Goal: Information Seeking & Learning: Learn about a topic

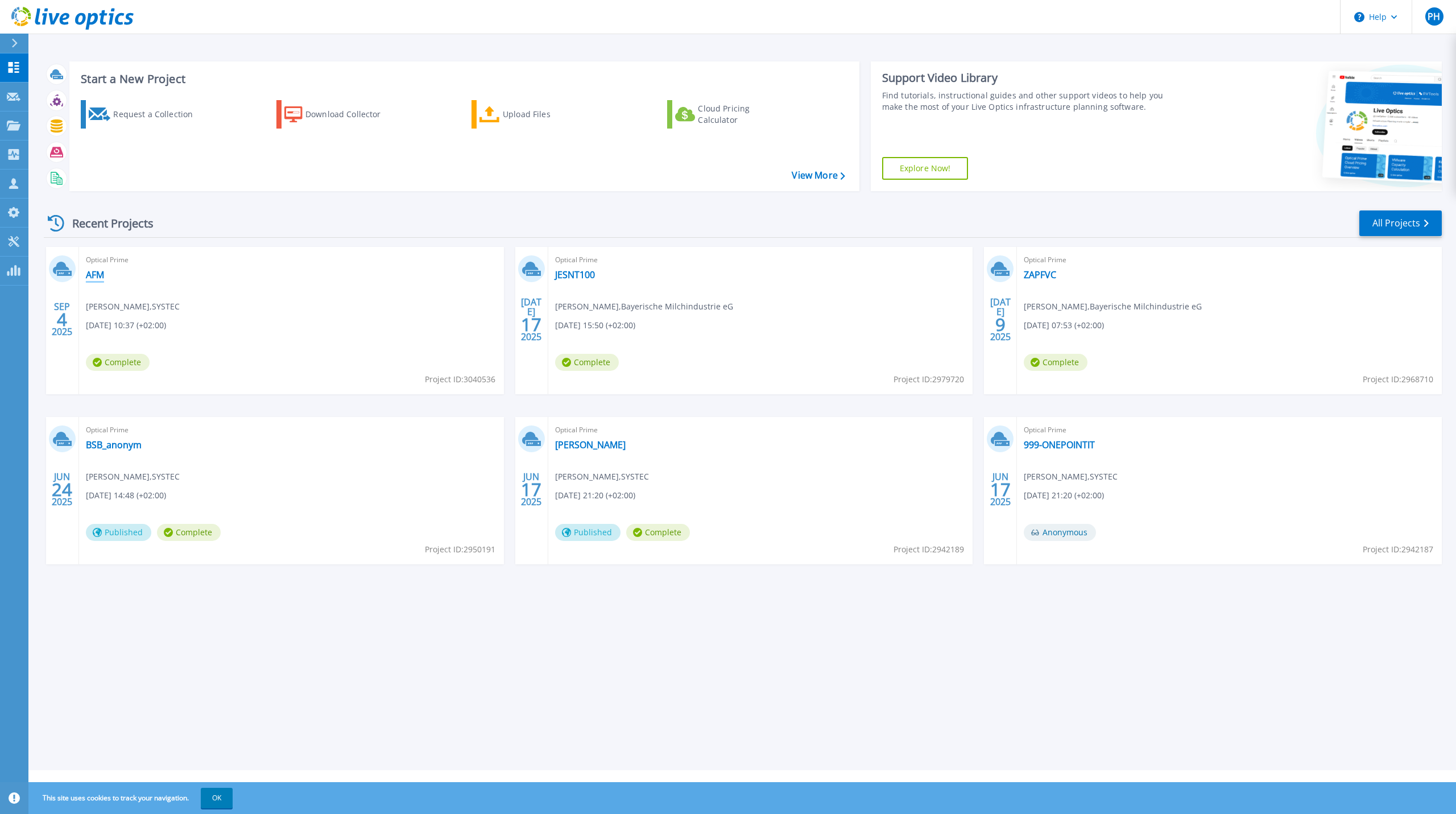
click at [104, 277] on link "AFM" at bounding box center [95, 275] width 18 height 11
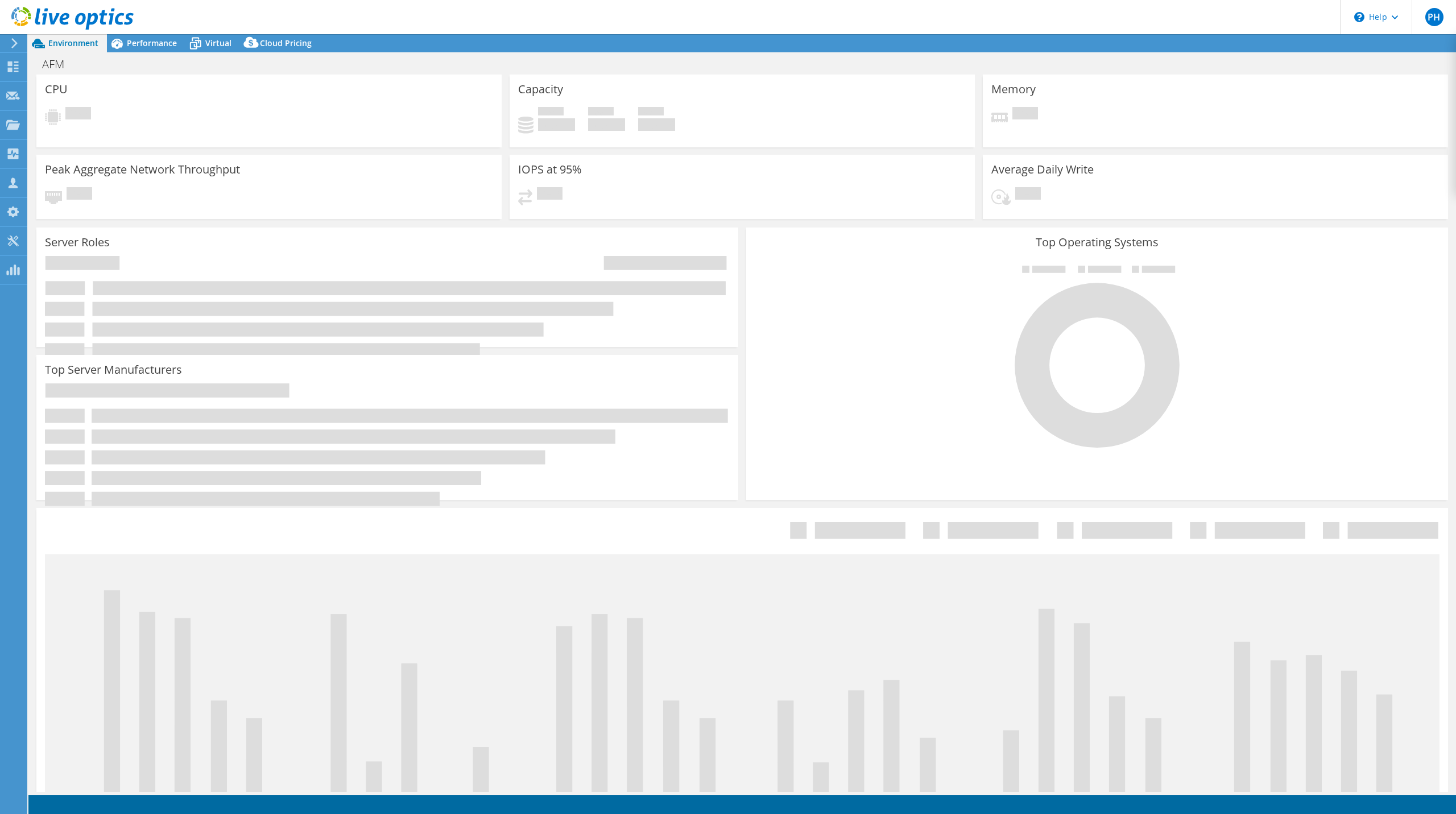
select select "EUFrankfurt"
select select "EUR"
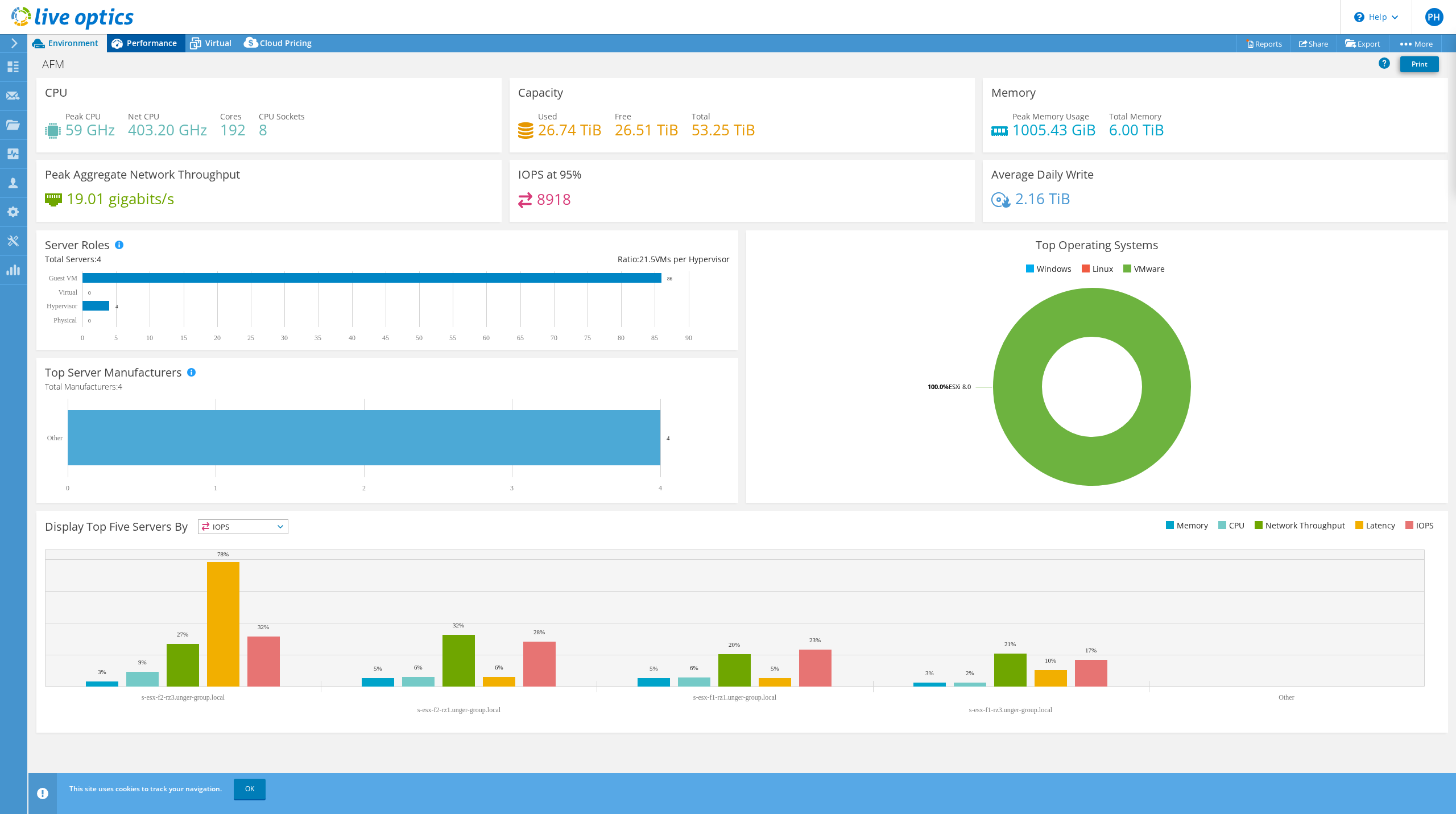
click at [143, 34] on div "PH Channel Partner [PERSON_NAME] [PERSON_NAME][EMAIL_ADDRESS][DOMAIN_NAME] SYST…" at bounding box center [728, 407] width 1456 height 814
click at [143, 46] on span "Performance" at bounding box center [151, 43] width 50 height 11
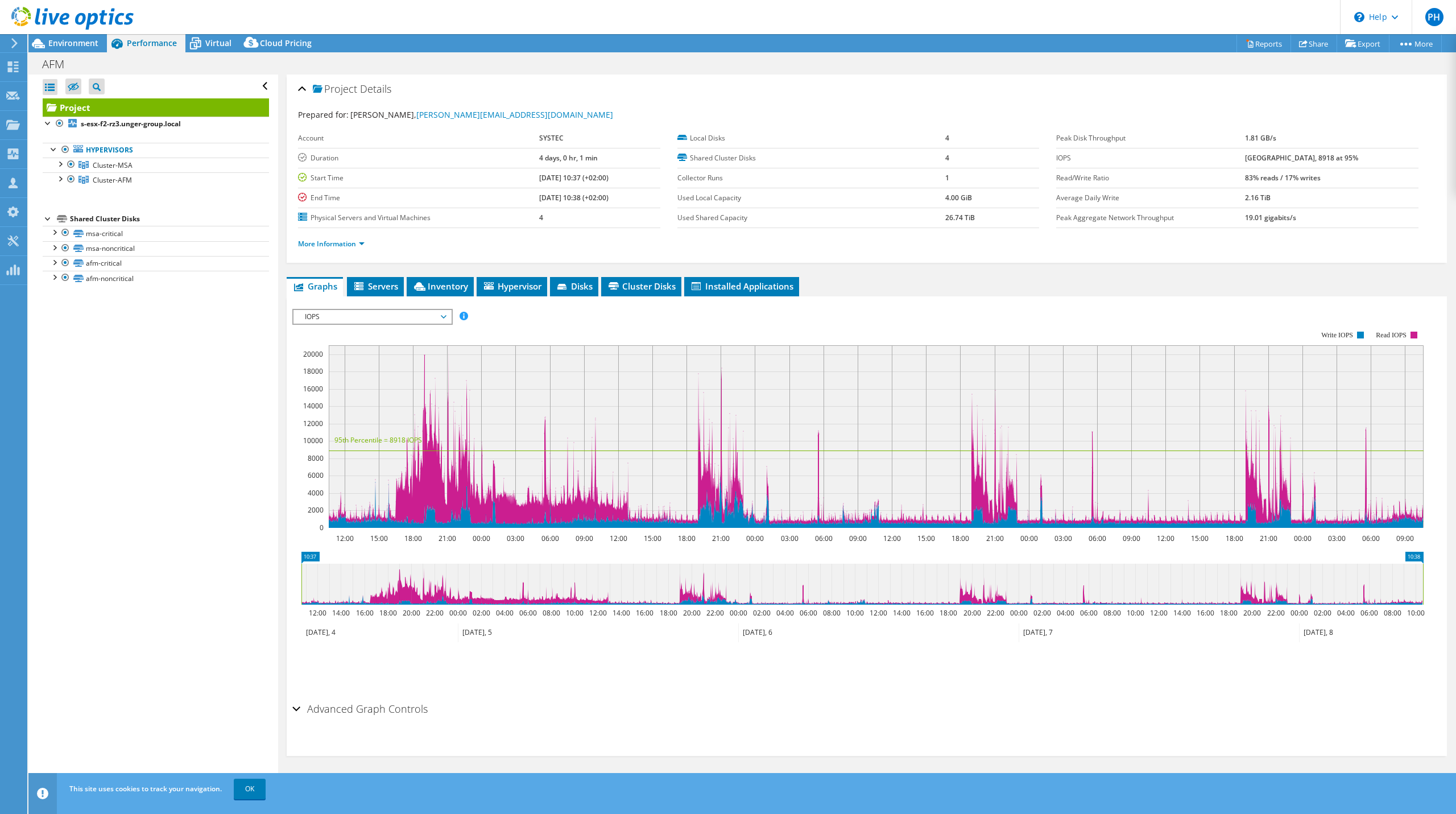
click at [336, 304] on div "IOPS Disk Throughput IO Size Latency Queue Depth CPU Percentage Memory Page Fau…" at bounding box center [867, 500] width 1149 height 394
click at [332, 316] on span "IOPS" at bounding box center [372, 317] width 146 height 14
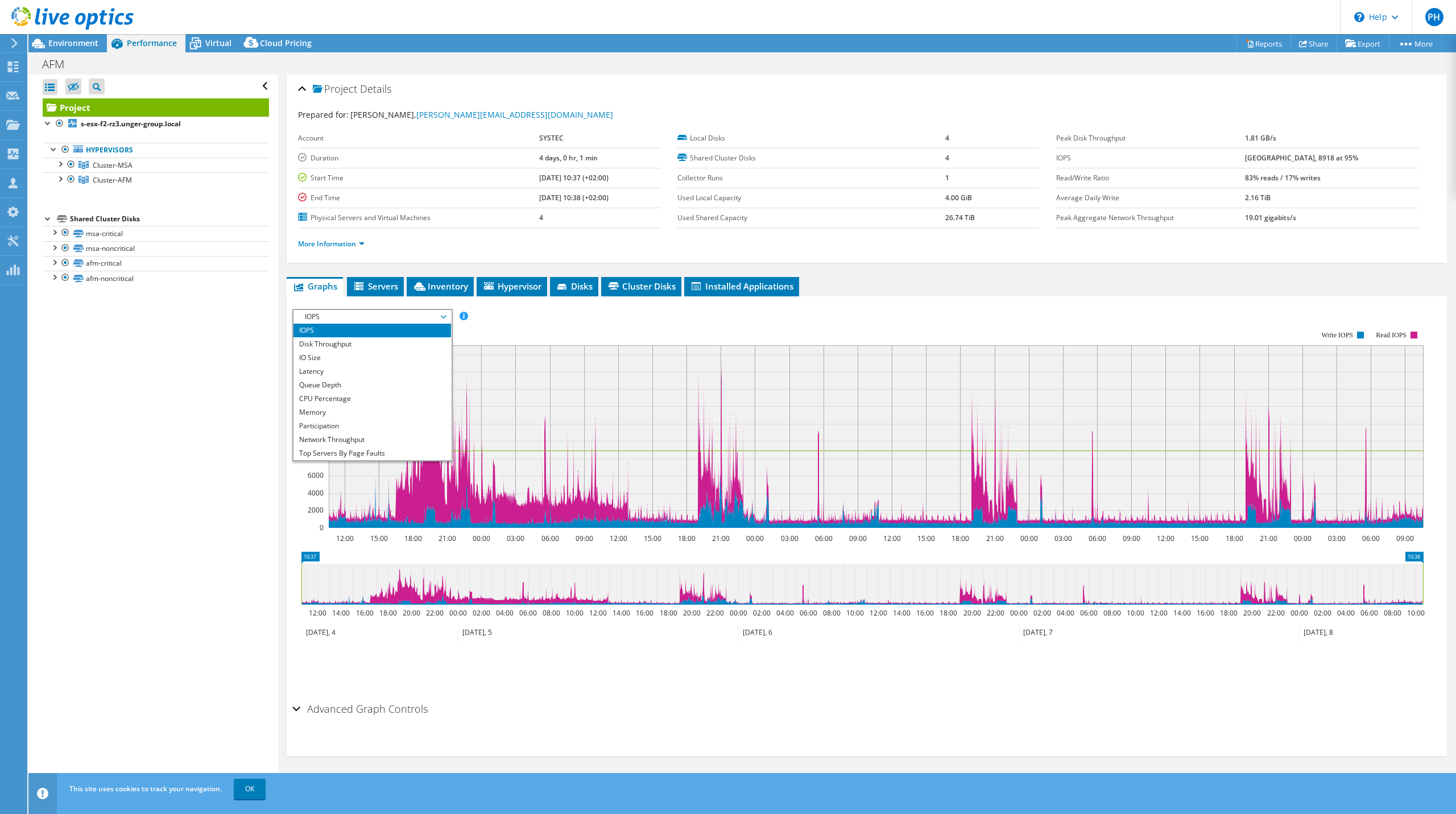
click at [332, 316] on span "IOPS" at bounding box center [372, 317] width 146 height 14
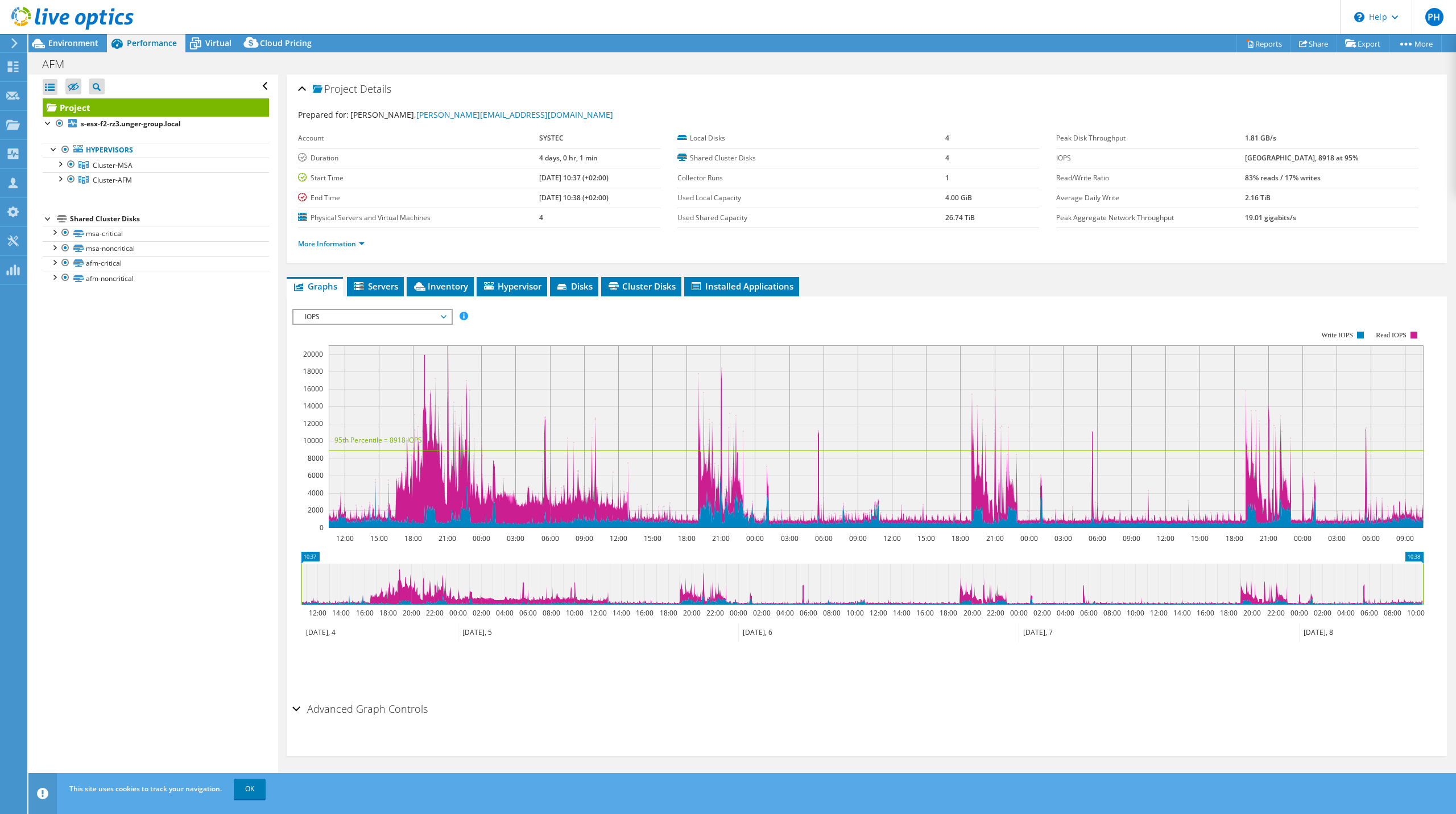
click at [339, 314] on span "IOPS" at bounding box center [372, 317] width 146 height 14
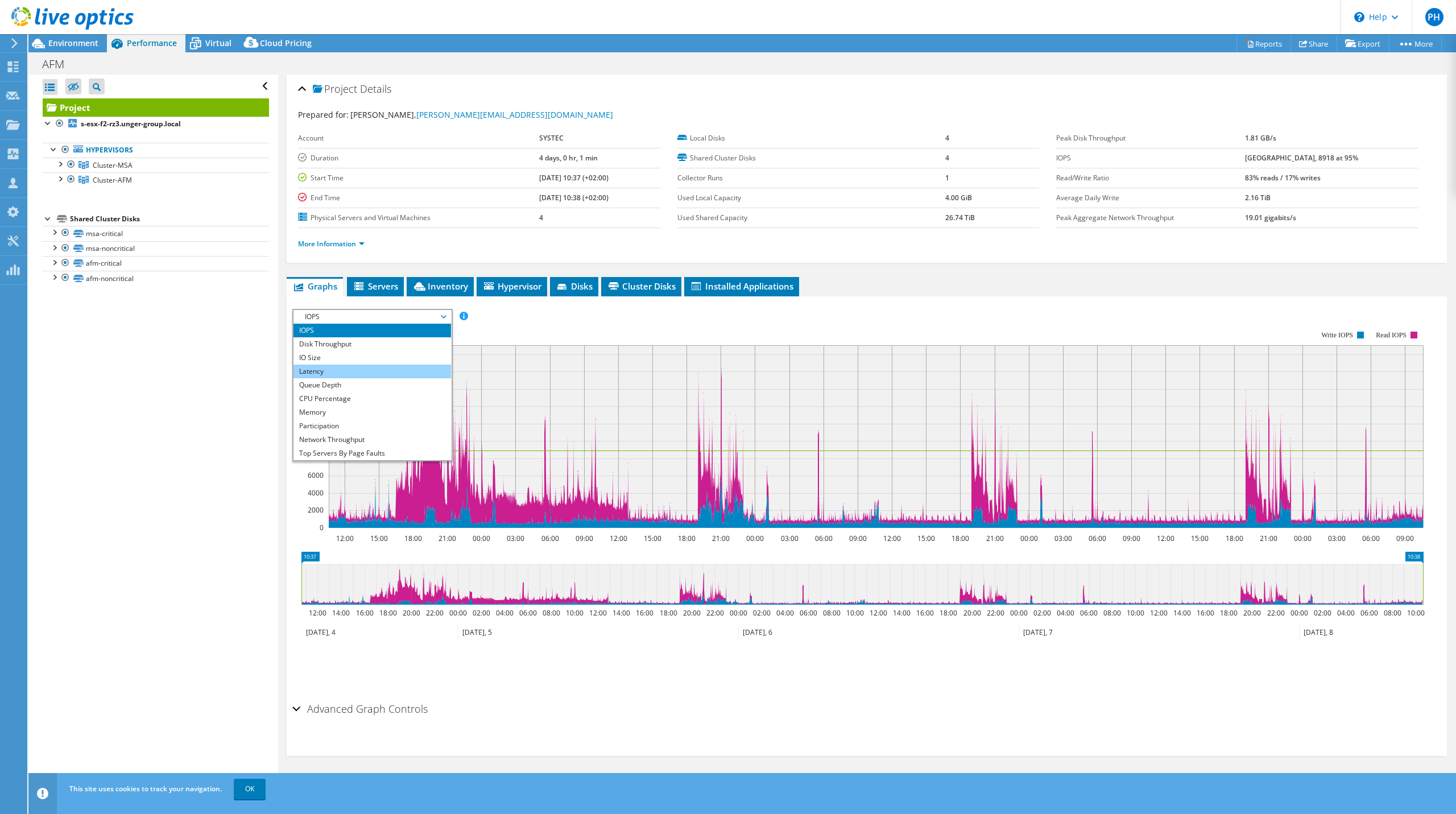
click at [327, 369] on li "Latency" at bounding box center [372, 372] width 158 height 14
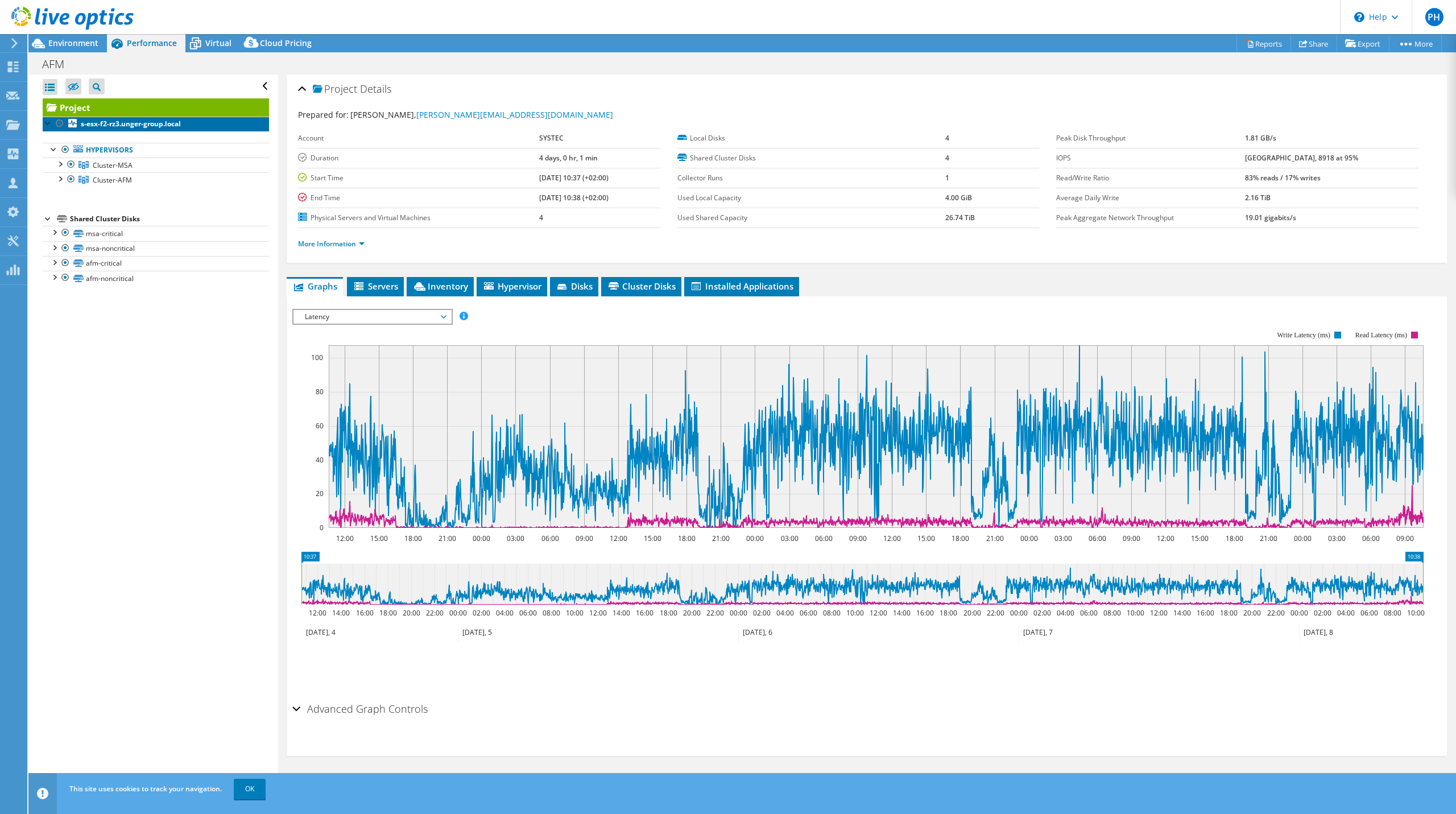
click at [105, 118] on link "s-esx-f2-rz3.unger-group.local" at bounding box center [156, 124] width 226 height 15
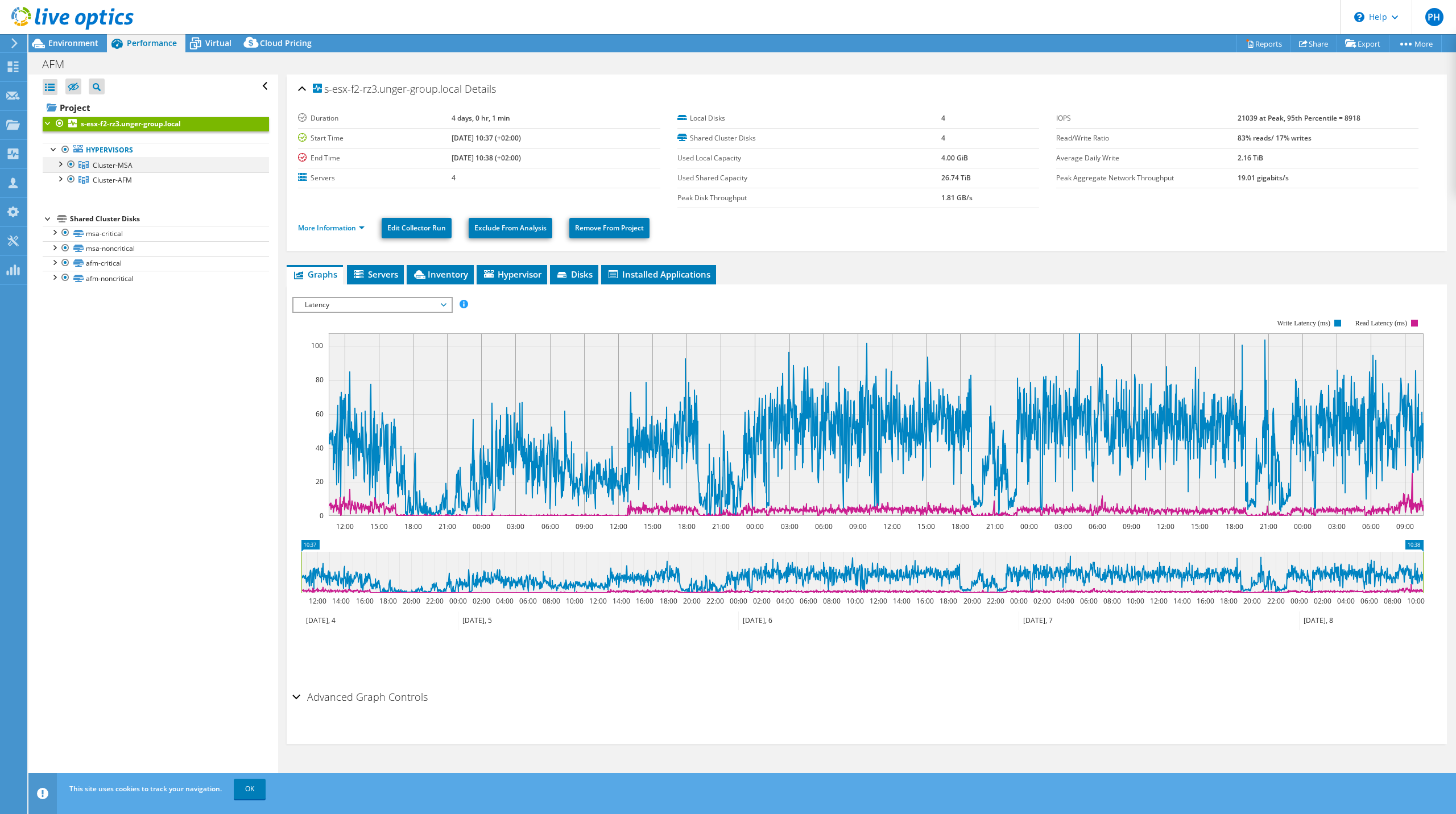
click at [62, 162] on div at bounding box center [60, 163] width 11 height 11
click at [119, 161] on span "Cluster-MSA" at bounding box center [112, 165] width 40 height 9
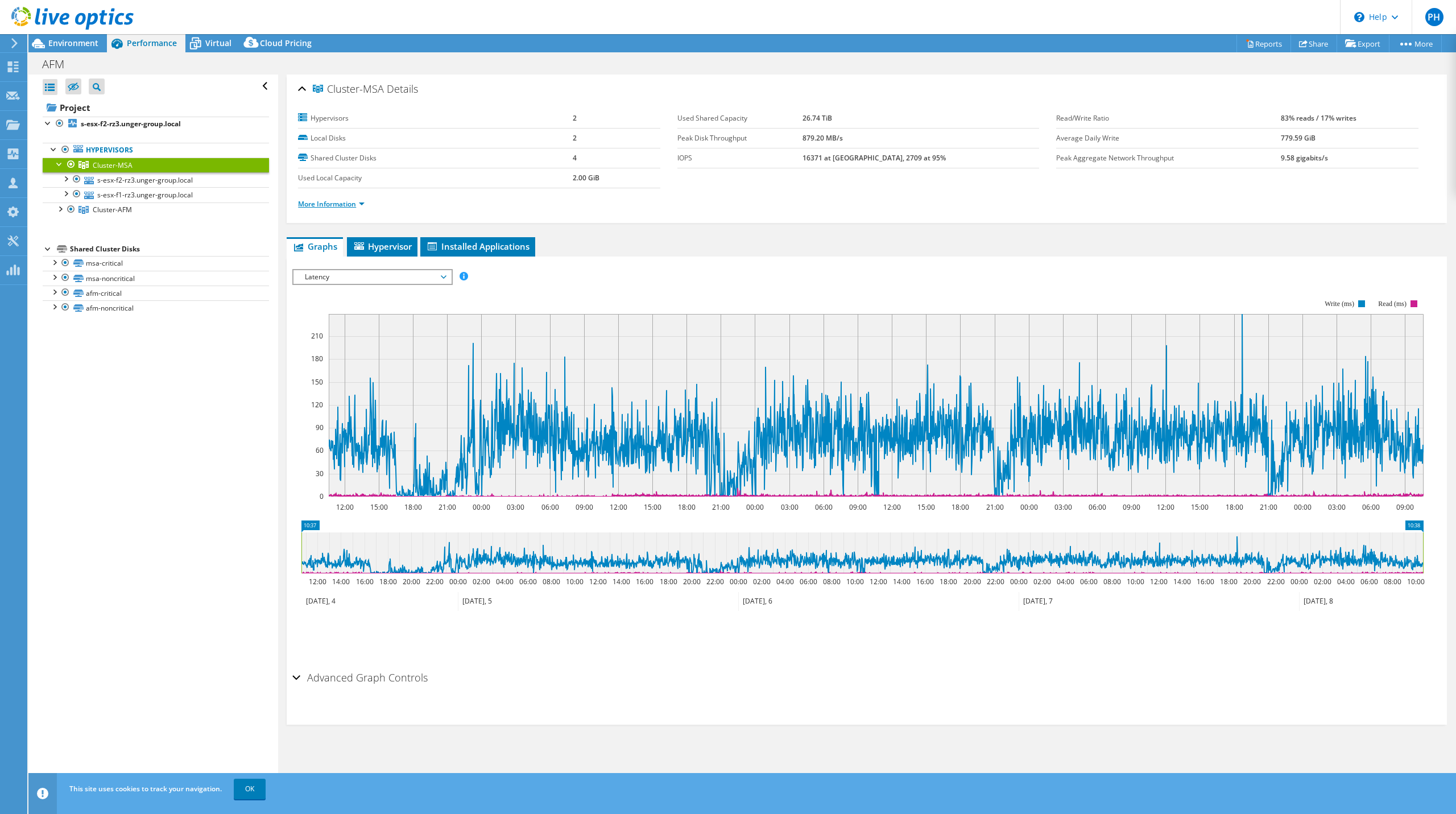
click at [336, 199] on link "More Information" at bounding box center [332, 204] width 67 height 9
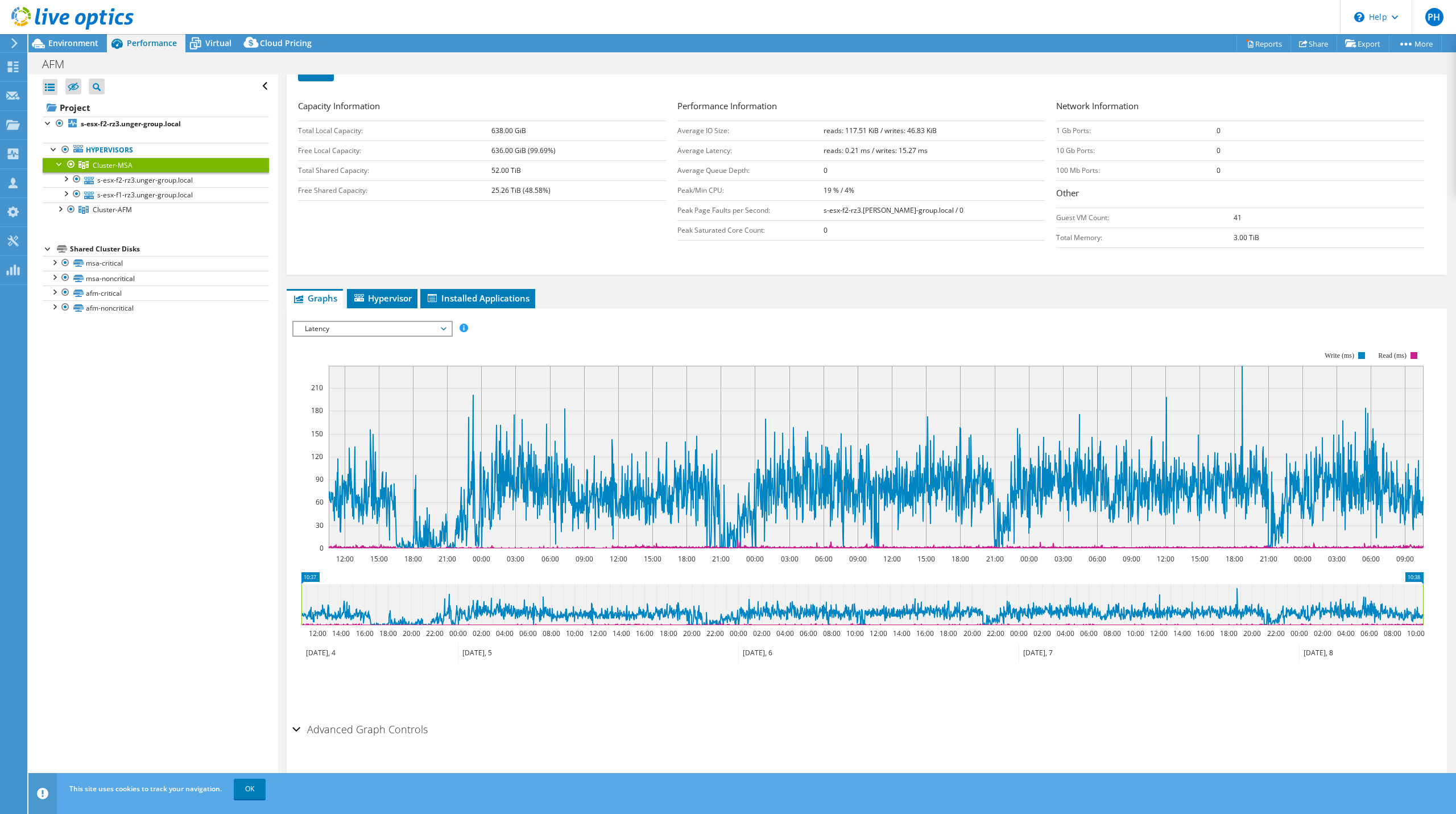
scroll to position [206, 0]
click at [392, 333] on div "IOPS Disk Throughput IO Size Latency Queue Depth CPU Percentage Memory Page Fau…" at bounding box center [867, 519] width 1149 height 397
click at [390, 324] on span "Latency" at bounding box center [372, 328] width 146 height 14
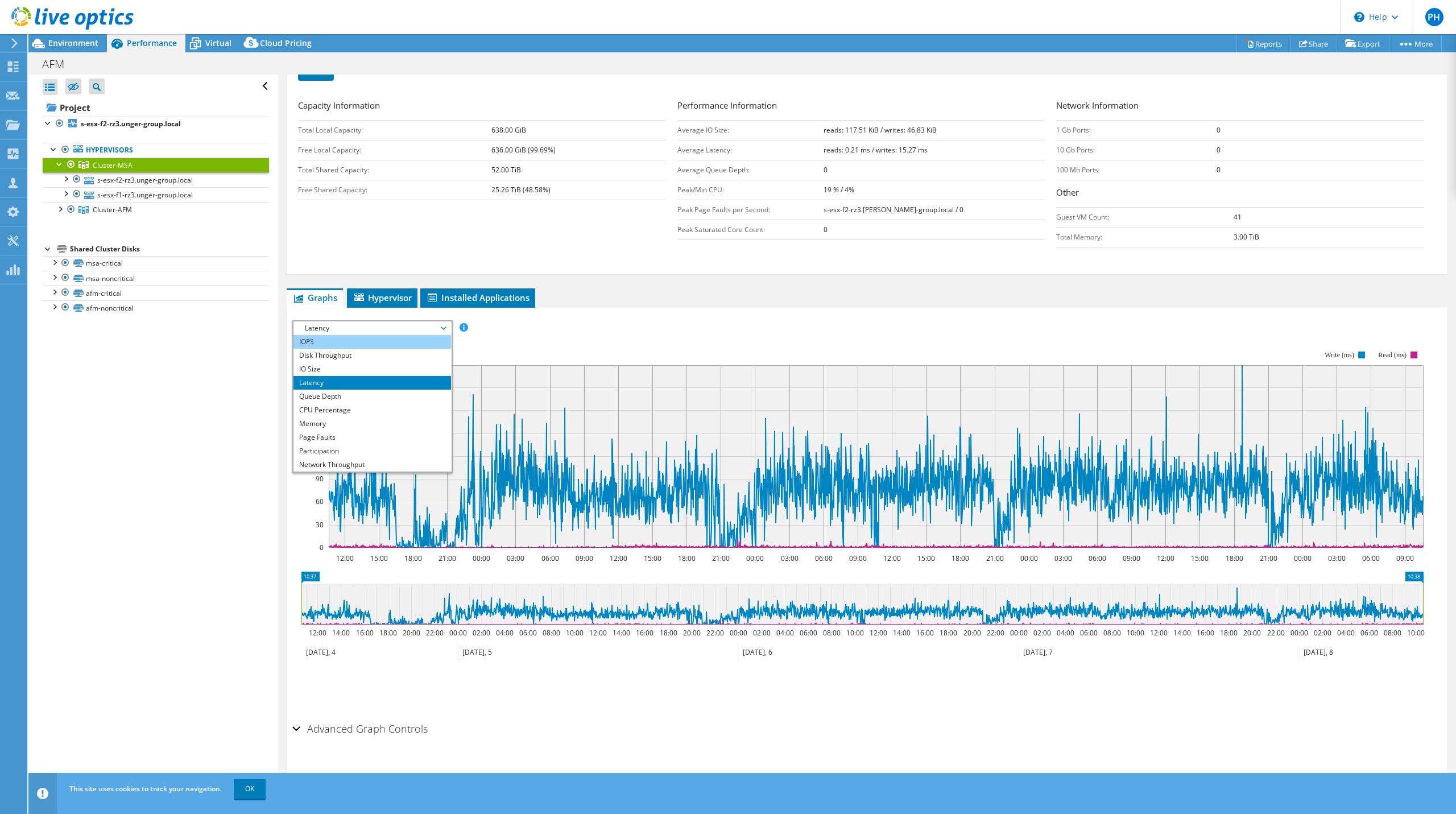
click at [377, 344] on li "IOPS" at bounding box center [372, 342] width 158 height 14
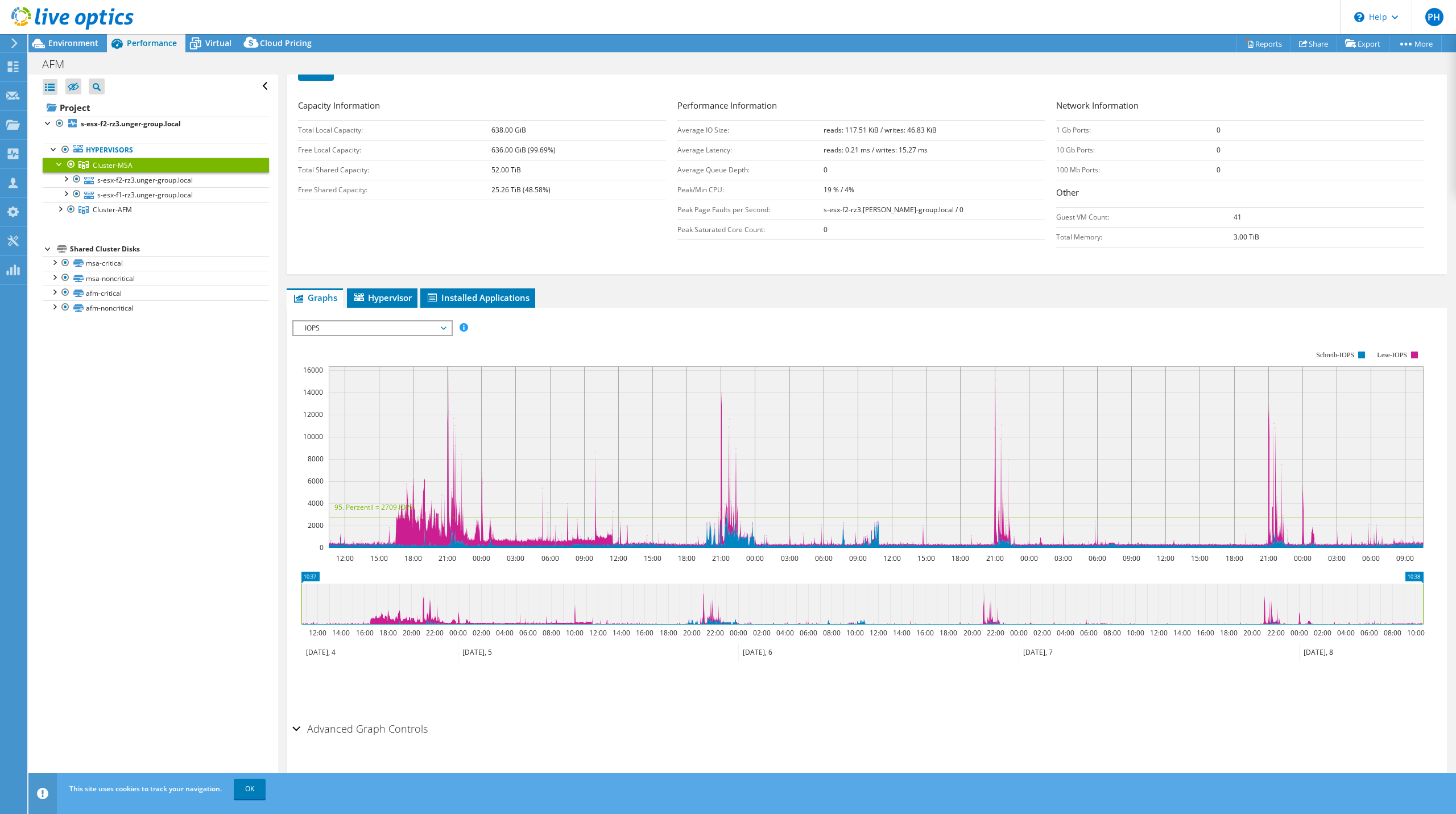
click at [331, 321] on span "IOPS" at bounding box center [372, 328] width 146 height 14
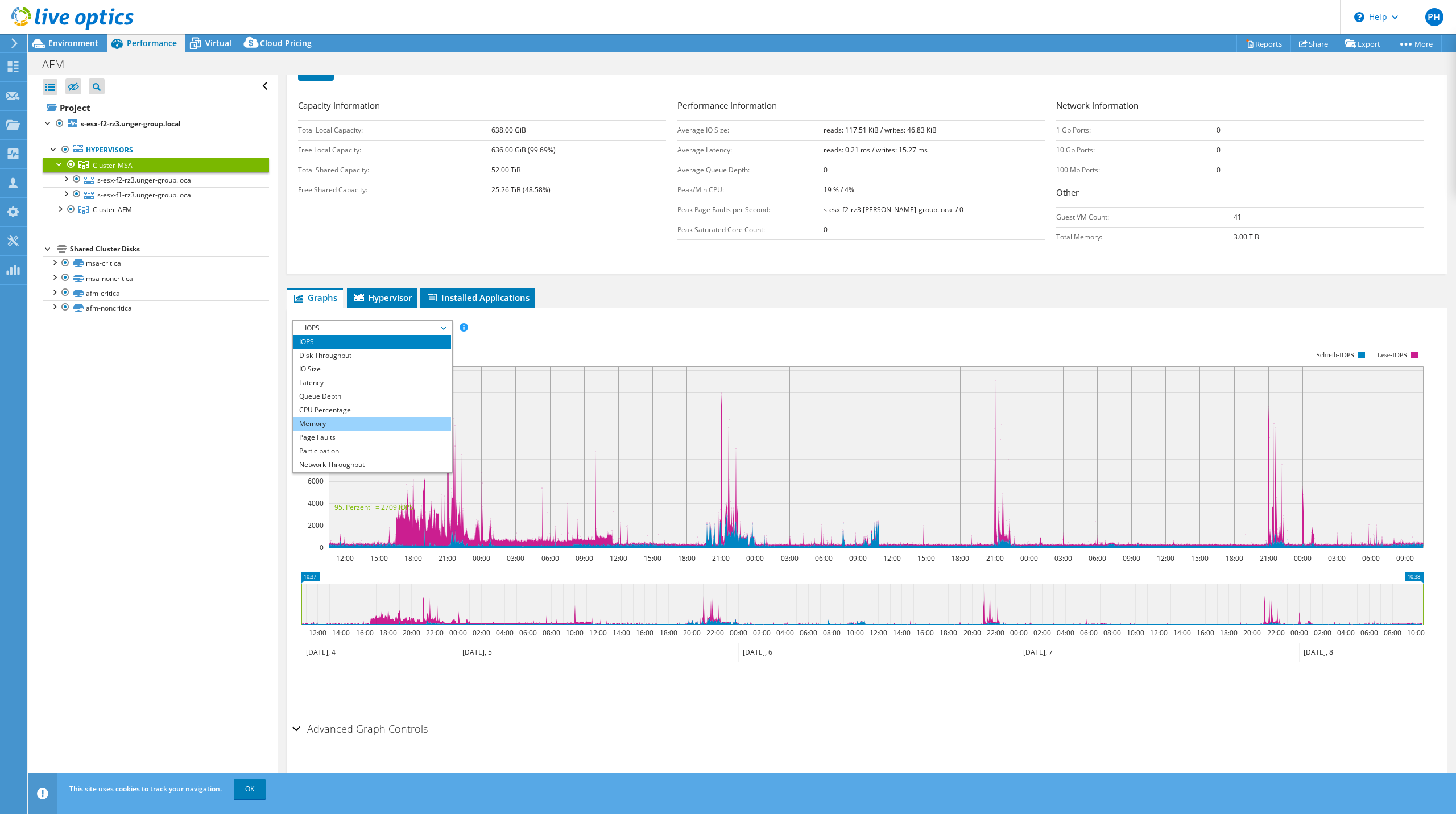
click at [343, 420] on li "Memory" at bounding box center [372, 424] width 158 height 14
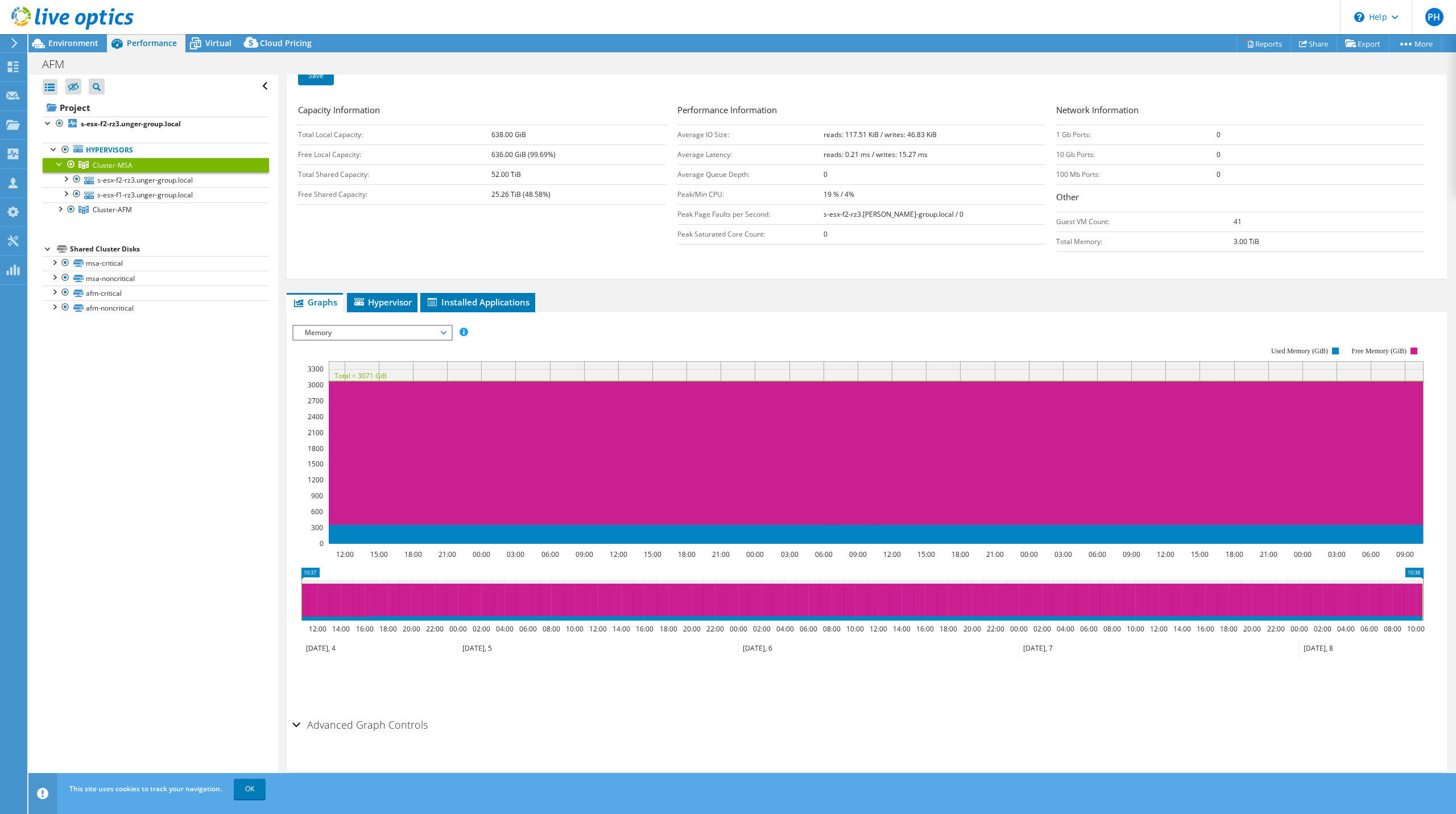
scroll to position [198, 0]
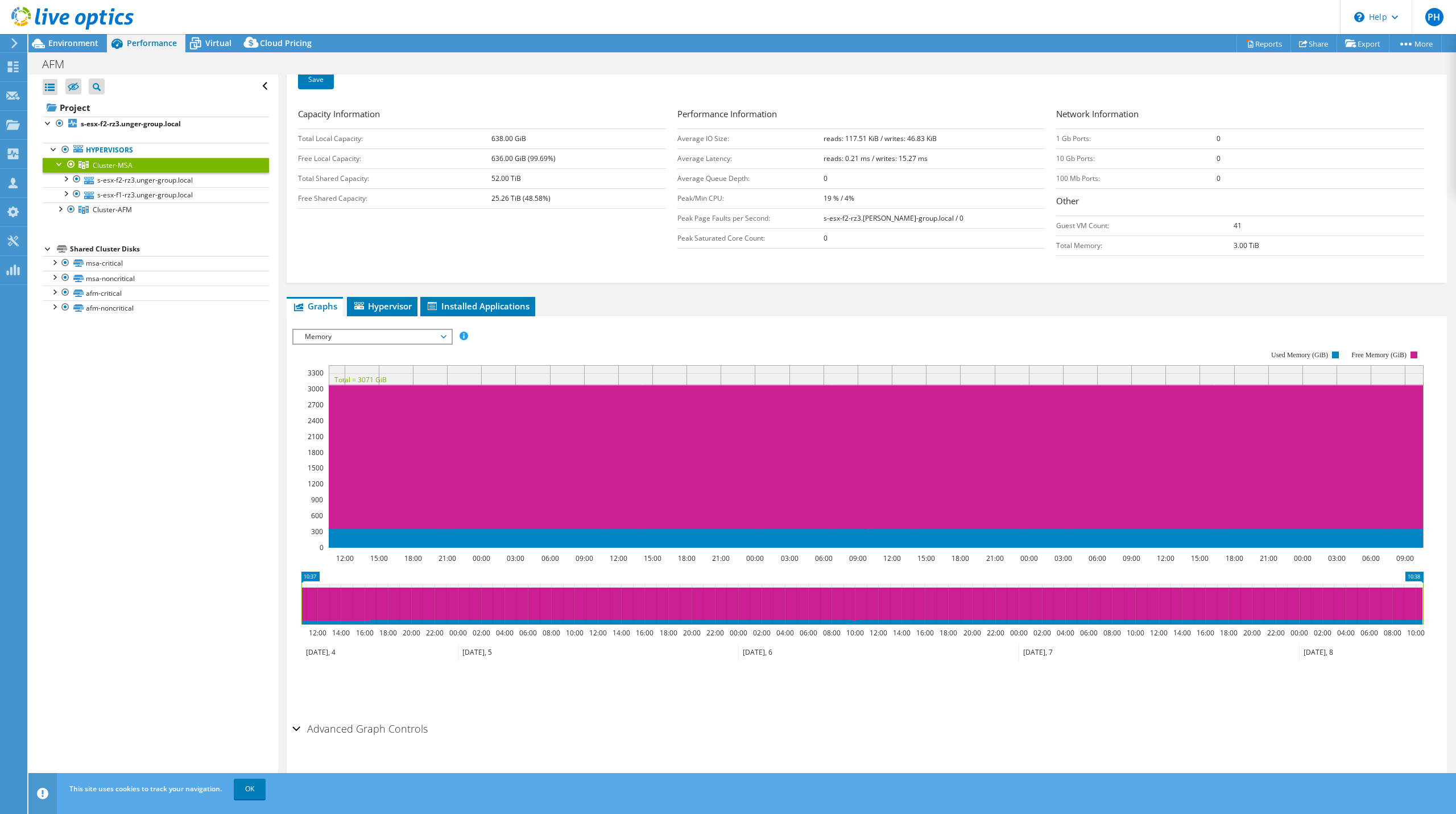
click at [371, 332] on span "Memory" at bounding box center [372, 337] width 146 height 14
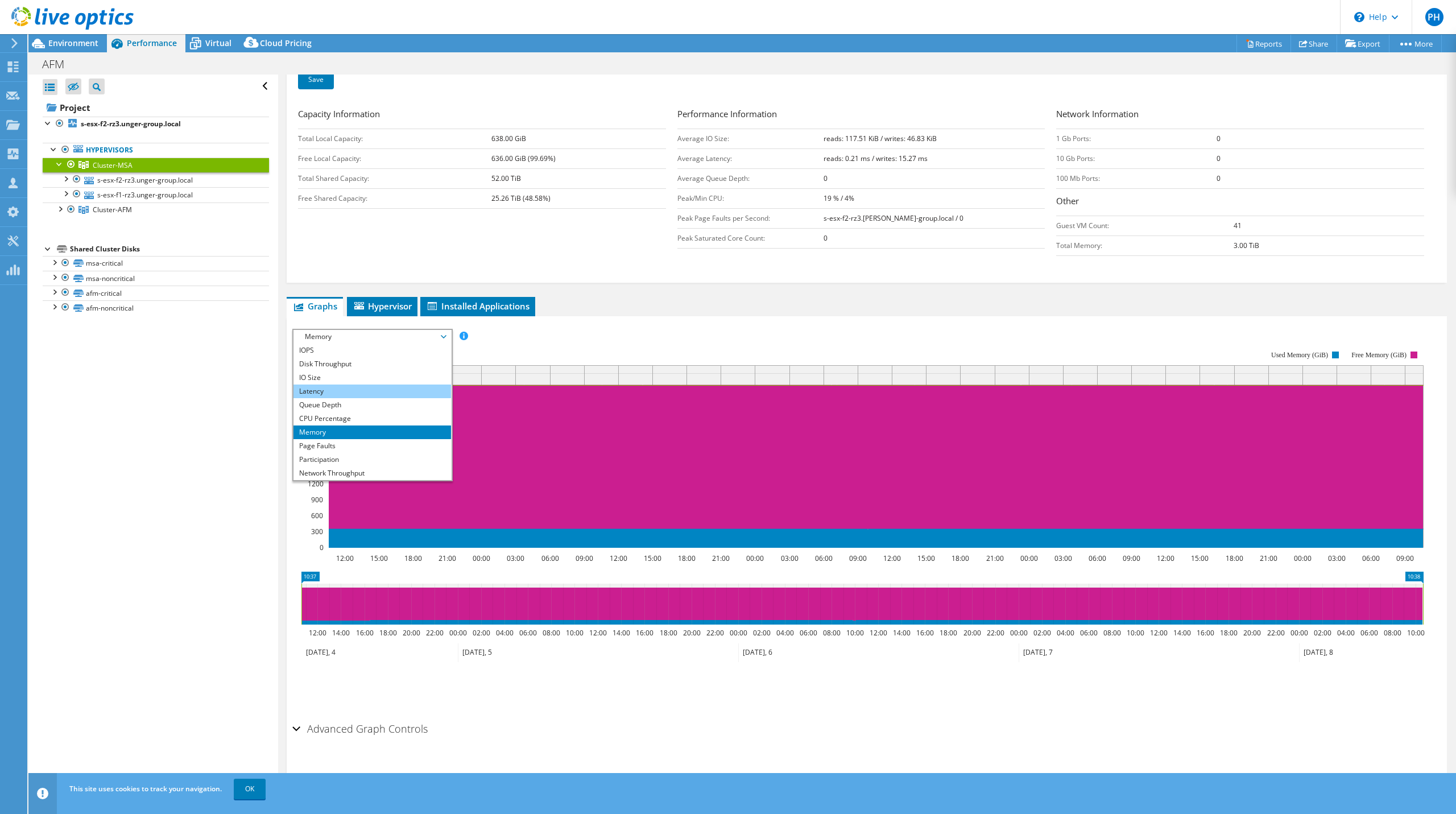
click at [336, 385] on li "Latency" at bounding box center [372, 392] width 158 height 14
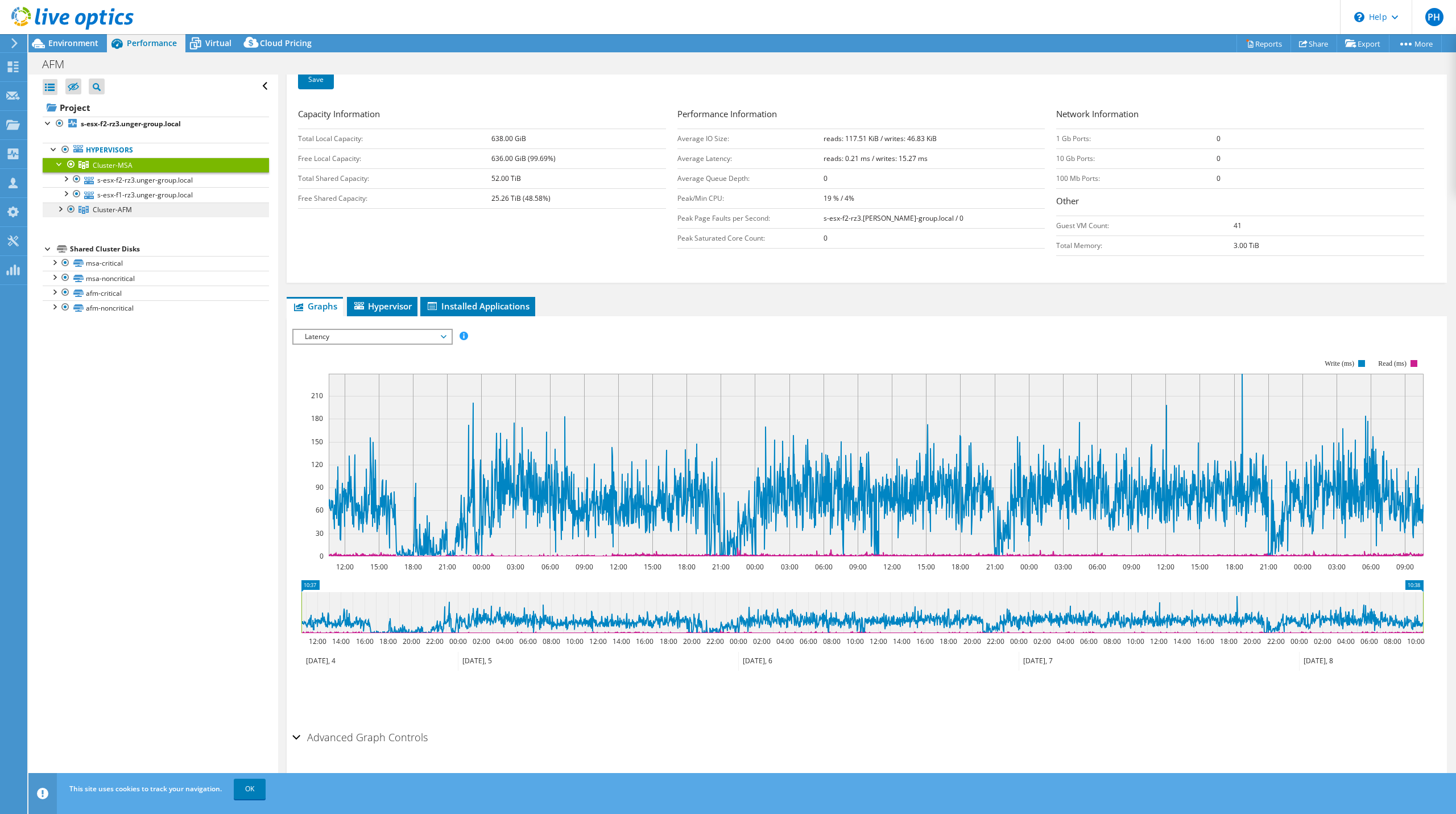
click at [148, 205] on link "Cluster-AFM" at bounding box center [156, 209] width 226 height 15
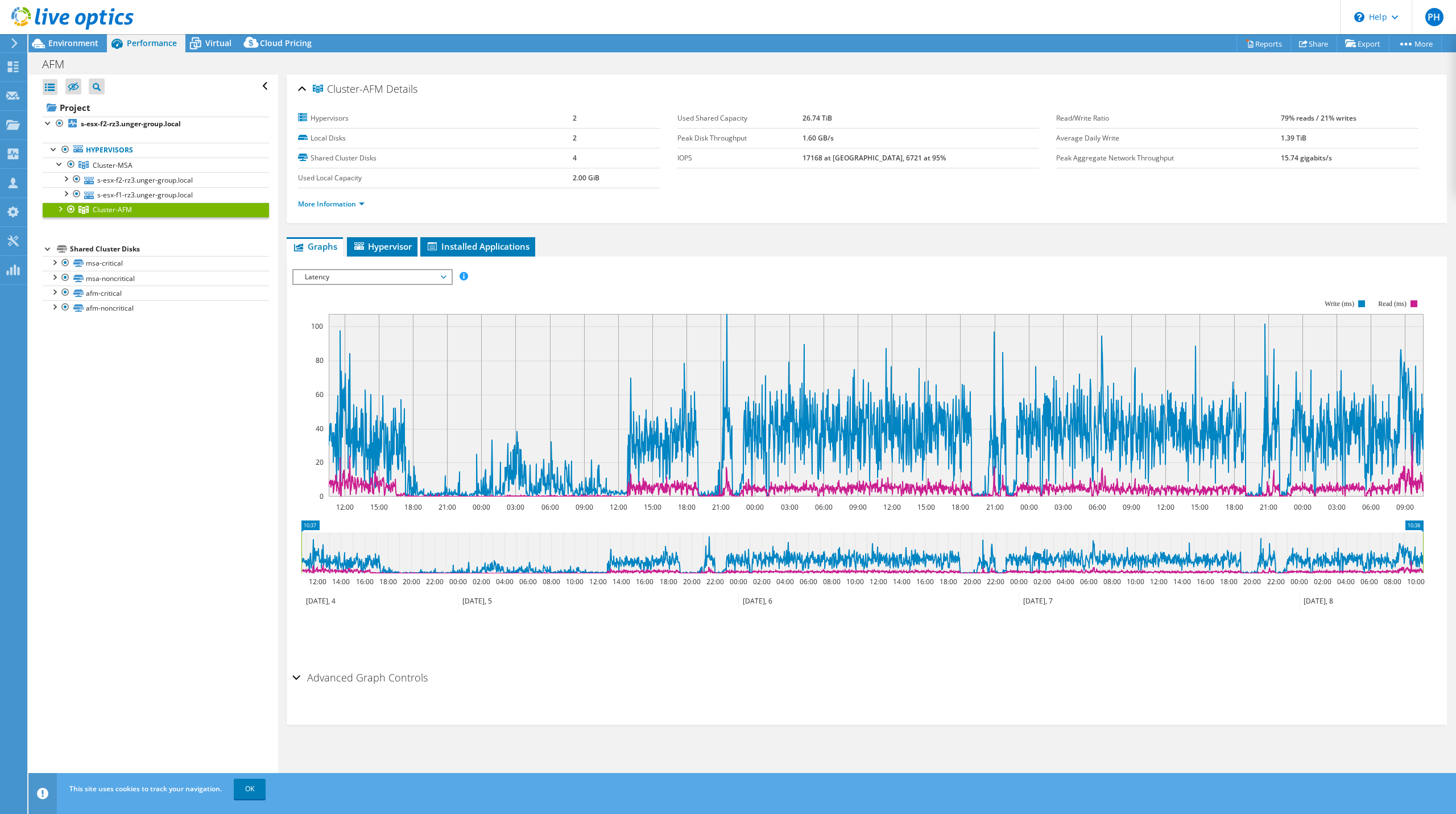
scroll to position [0, 0]
click at [64, 208] on div at bounding box center [60, 208] width 11 height 11
click at [68, 194] on div at bounding box center [66, 193] width 11 height 11
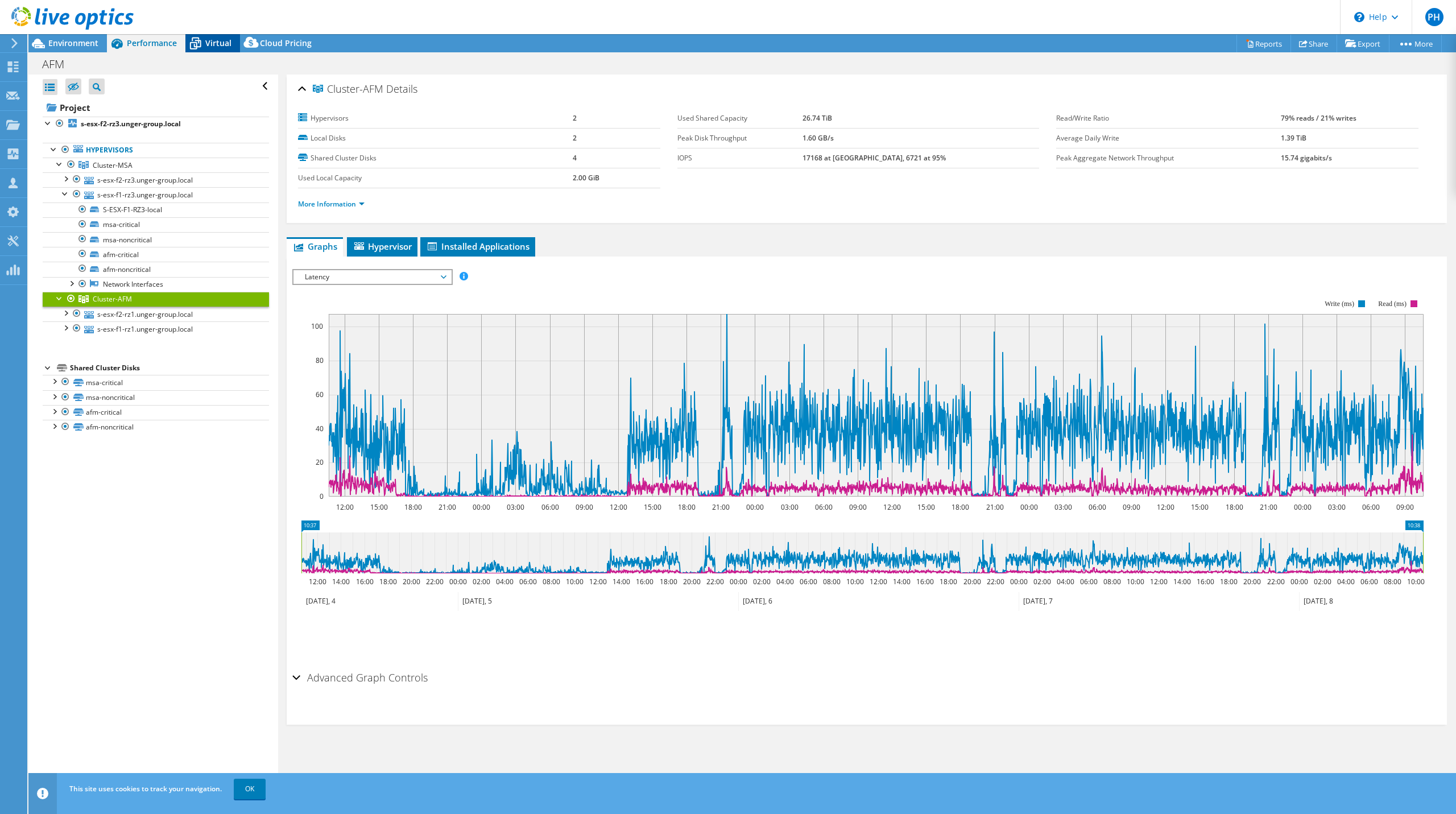
click at [211, 46] on span "Virtual" at bounding box center [218, 43] width 26 height 11
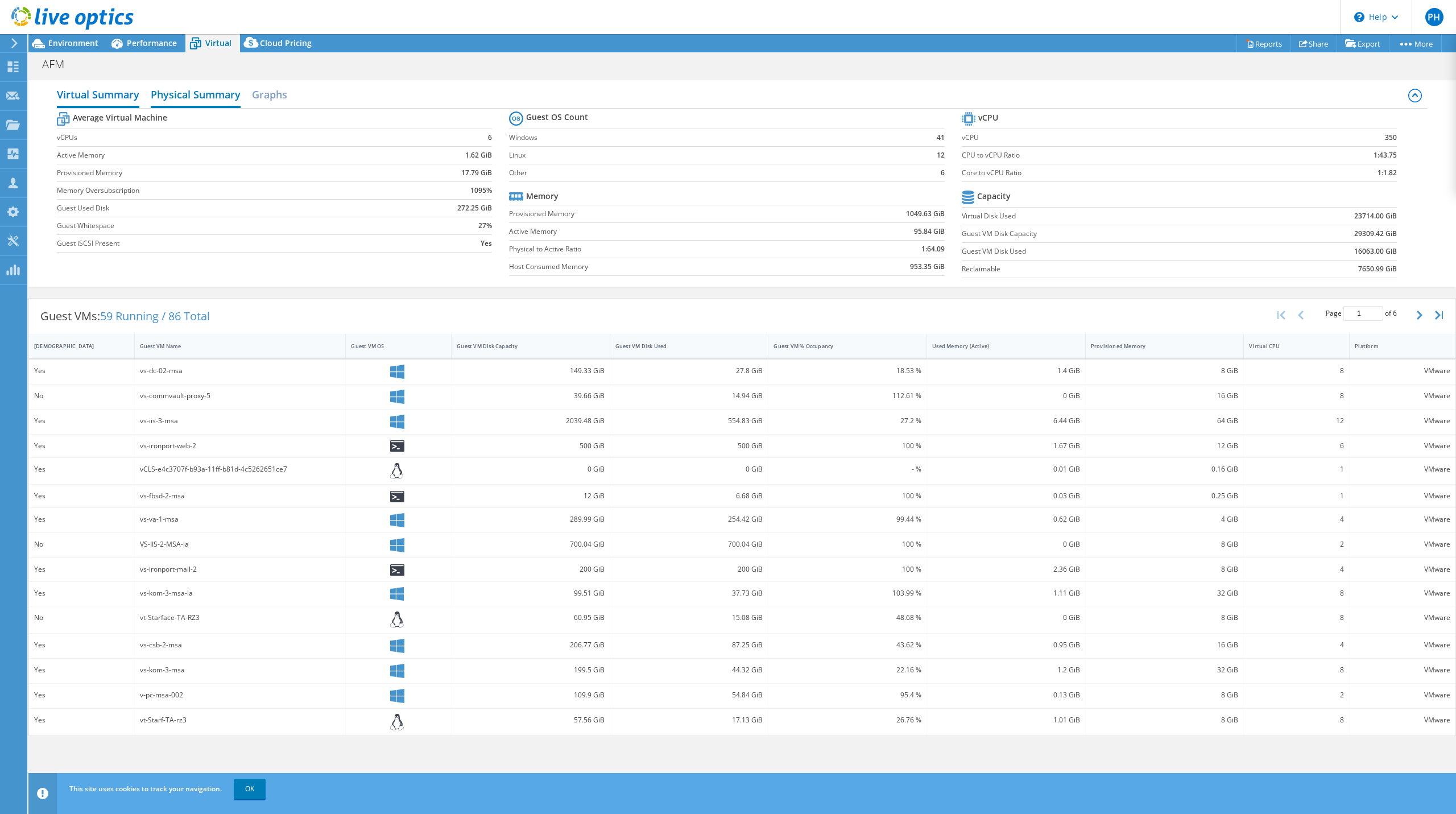
click at [187, 91] on h2 "Physical Summary" at bounding box center [196, 96] width 90 height 25
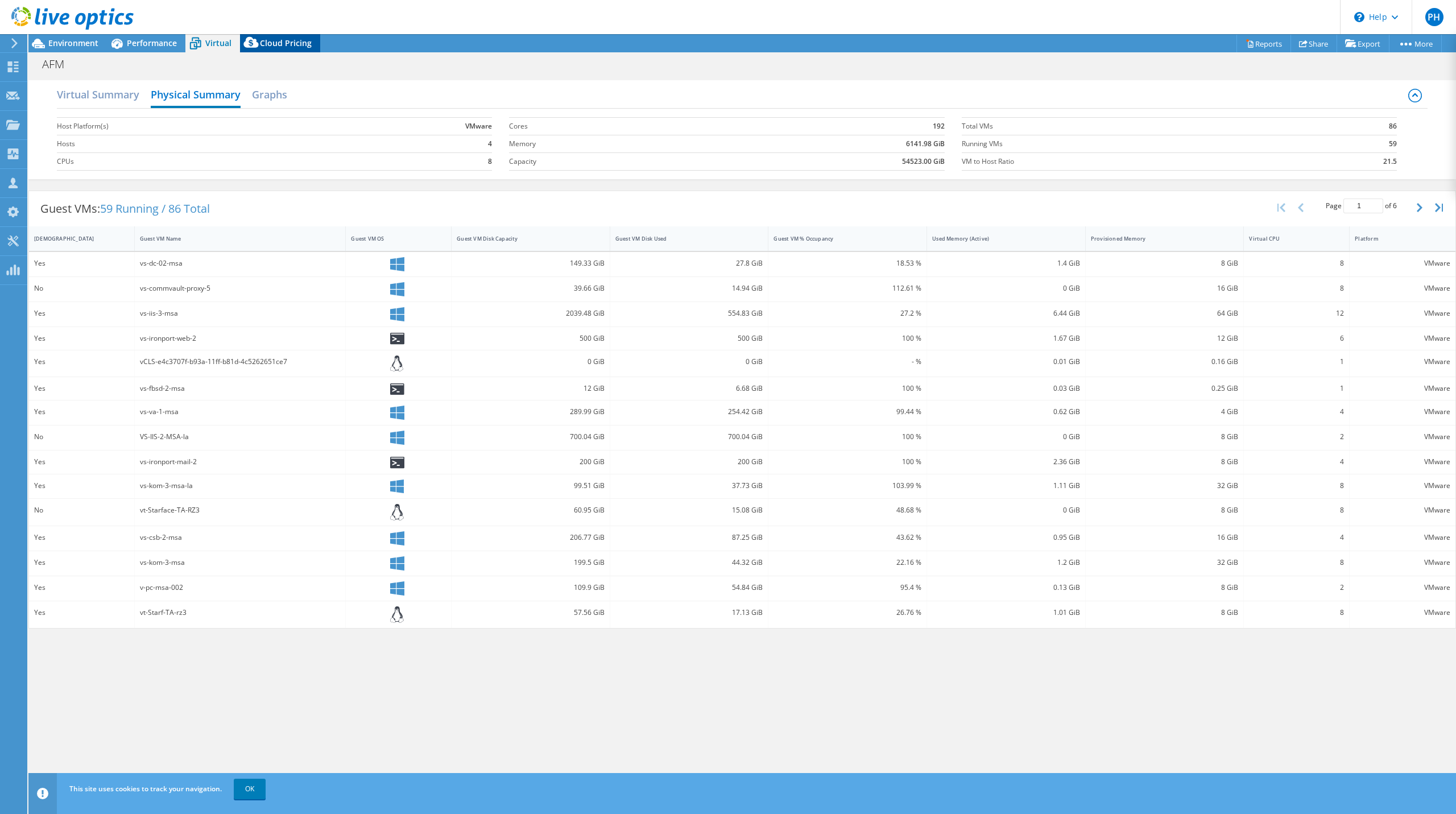
click at [276, 39] on span "Cloud Pricing" at bounding box center [286, 43] width 52 height 11
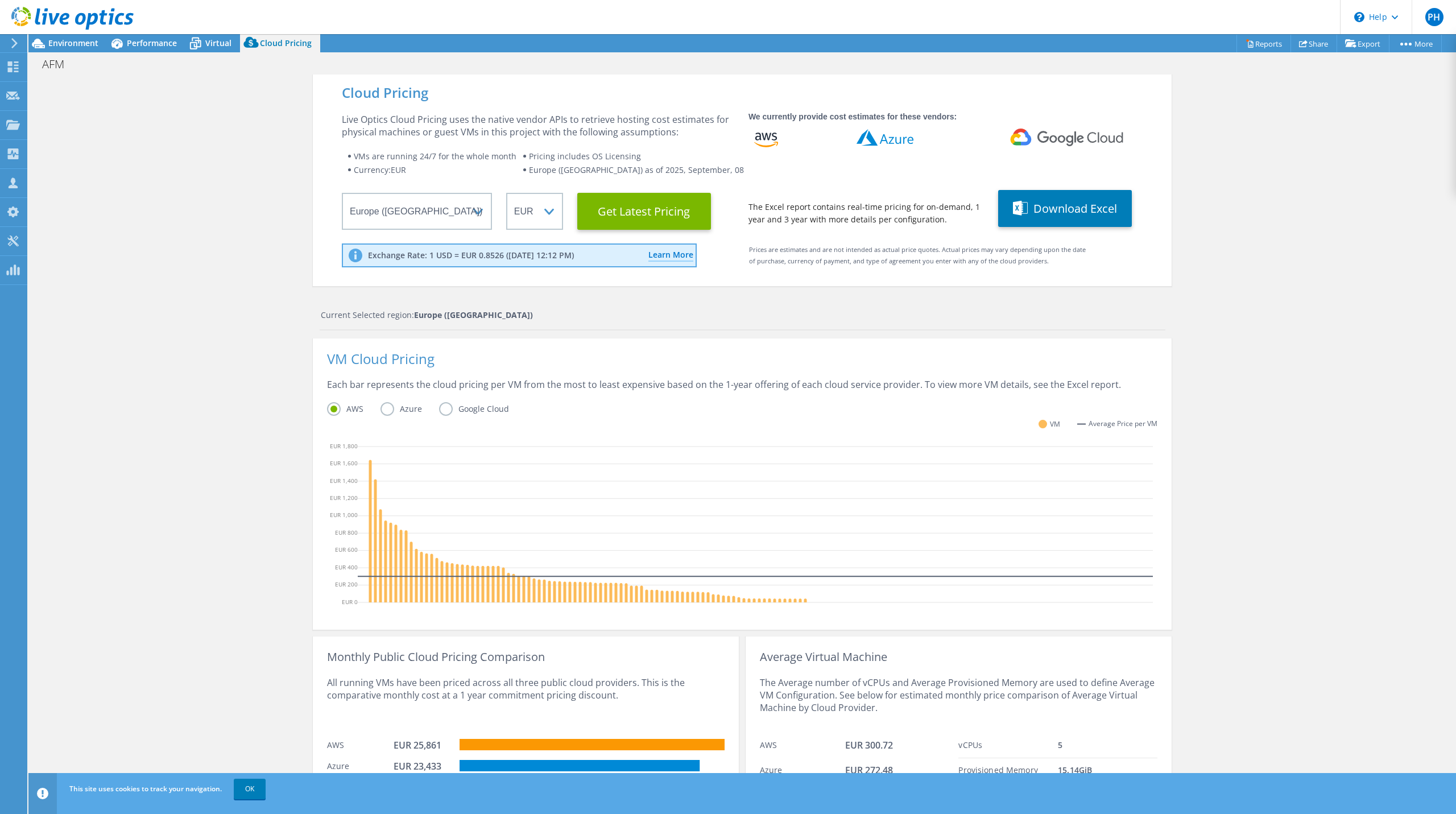
click at [171, 186] on div "Cloud Pricing Live Optics Cloud Pricing uses the native vendor APIs to retrieve…" at bounding box center [742, 481] width 1428 height 814
click at [394, 206] on select "Select a Region [GEOGRAPHIC_DATA] ([GEOGRAPHIC_DATA]) [GEOGRAPHIC_DATA] ([GEOGR…" at bounding box center [417, 211] width 150 height 37
click at [396, 206] on select "Select a Region [GEOGRAPHIC_DATA] ([GEOGRAPHIC_DATA]) [GEOGRAPHIC_DATA] ([GEOGR…" at bounding box center [417, 211] width 150 height 37
click at [107, 203] on div "Cloud Pricing Live Optics Cloud Pricing uses the native vendor APIs to retrieve…" at bounding box center [742, 481] width 1428 height 814
click at [305, 180] on div "Cloud Pricing Live Optics Cloud Pricing uses the native vendor APIs to retrieve…" at bounding box center [742, 481] width 1428 height 814
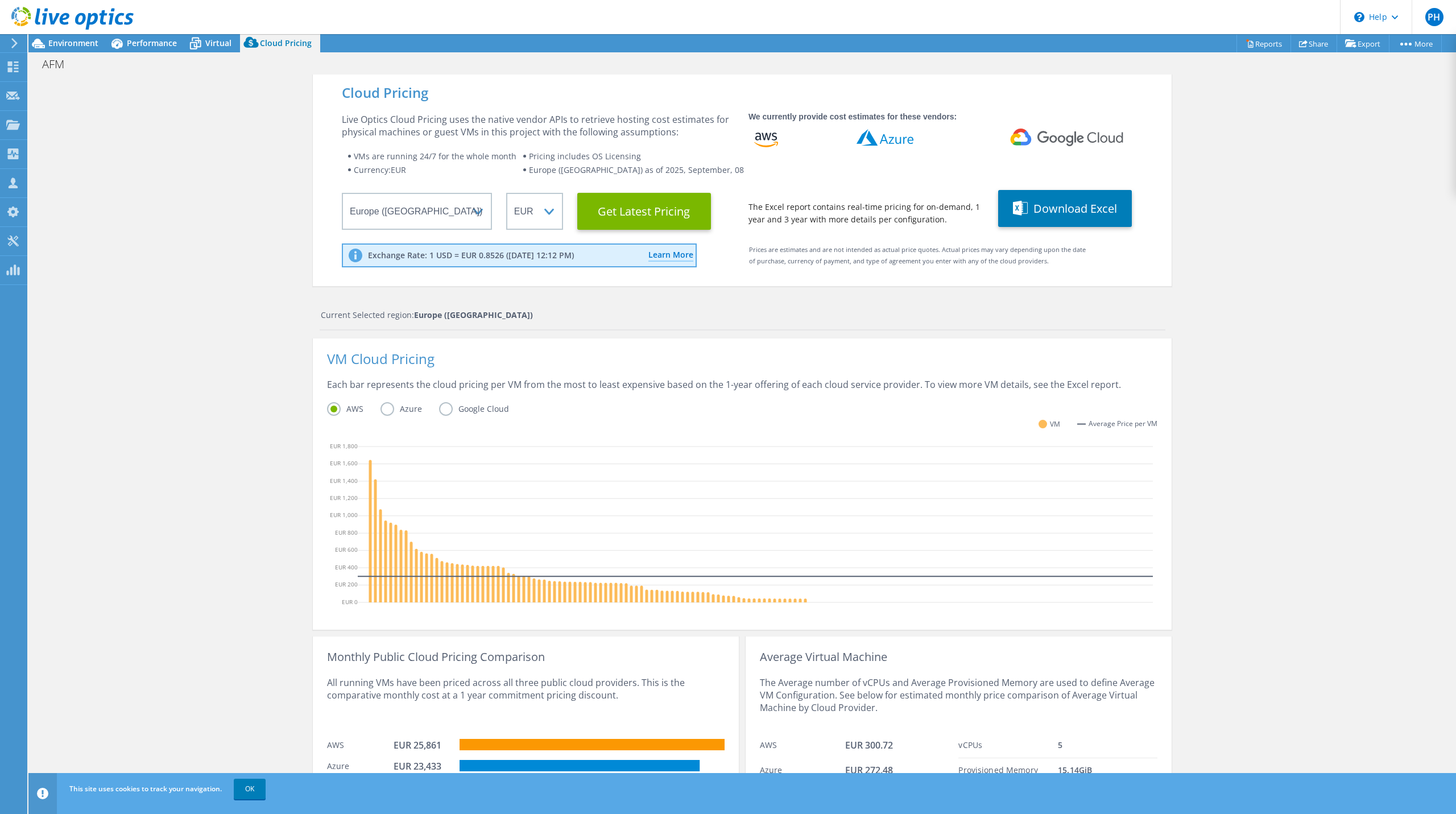
click at [264, 156] on div "Cloud Pricing Live Optics Cloud Pricing uses the native vendor APIs to retrieve…" at bounding box center [742, 481] width 1428 height 814
click at [1280, 263] on div "Cloud Pricing Live Optics Cloud Pricing uses the native vendor APIs to retrieve…" at bounding box center [742, 481] width 1428 height 814
click at [1255, 148] on div "Cloud Pricing Live Optics Cloud Pricing uses the native vendor APIs to retrieve…" at bounding box center [742, 481] width 1428 height 814
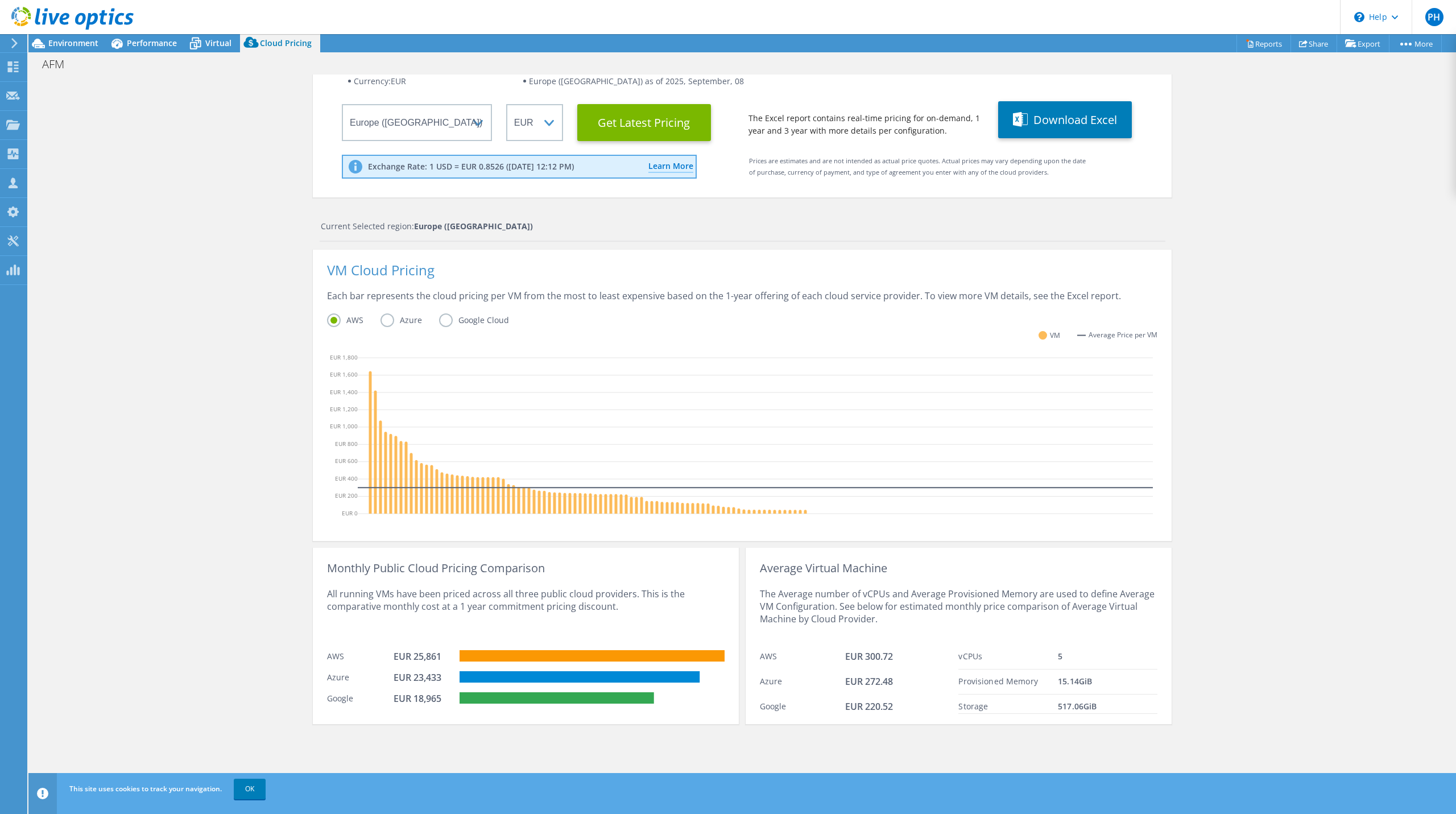
scroll to position [97, 0]
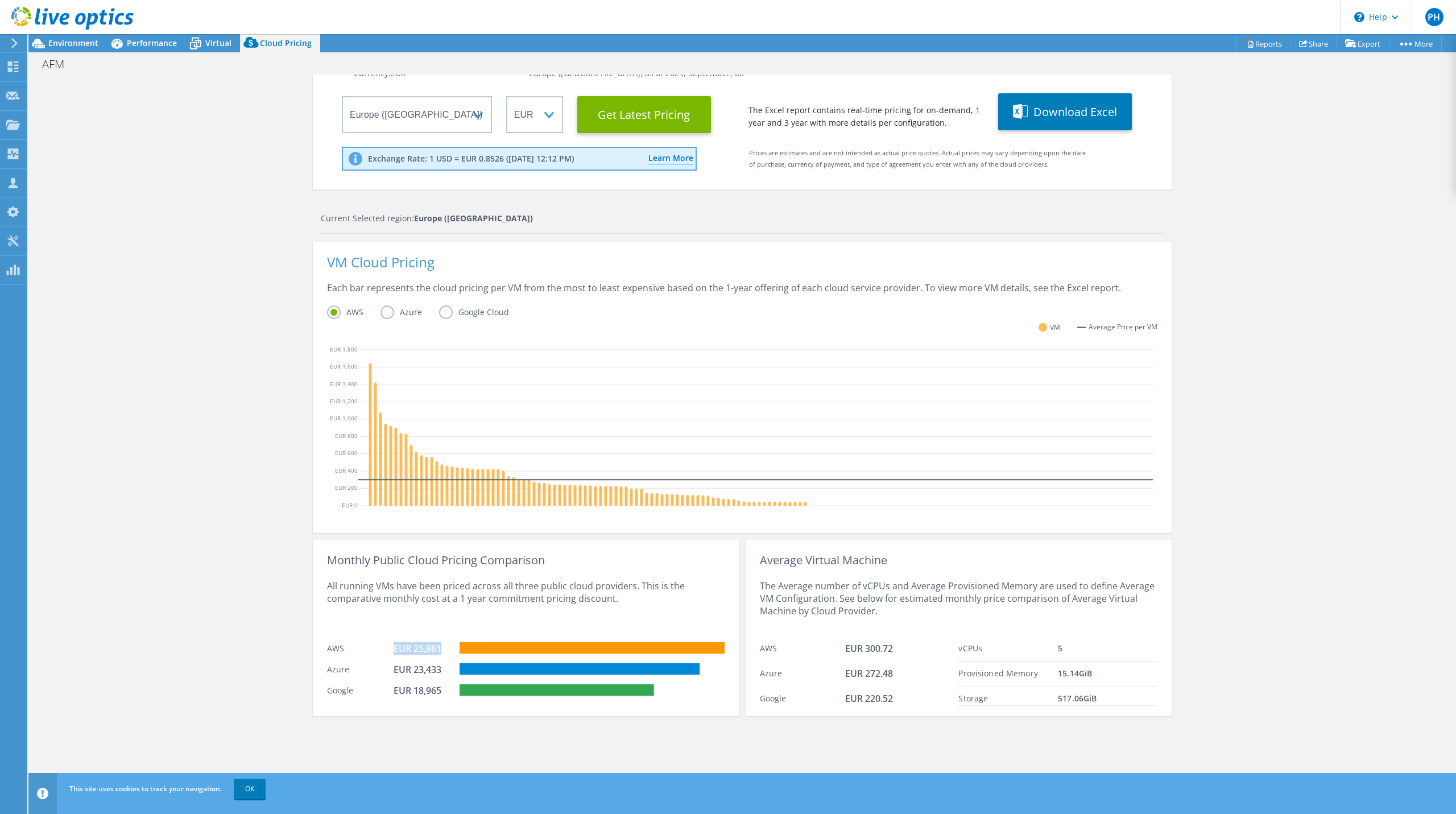
drag, startPoint x: 437, startPoint y: 649, endPoint x: 390, endPoint y: 647, distance: 47.0
click at [394, 647] on div "EUR 25,861" at bounding box center [422, 649] width 57 height 13
click at [380, 310] on label "Azure" at bounding box center [409, 312] width 59 height 14
click at [0, 0] on input "Azure" at bounding box center [0, 0] width 0 height 0
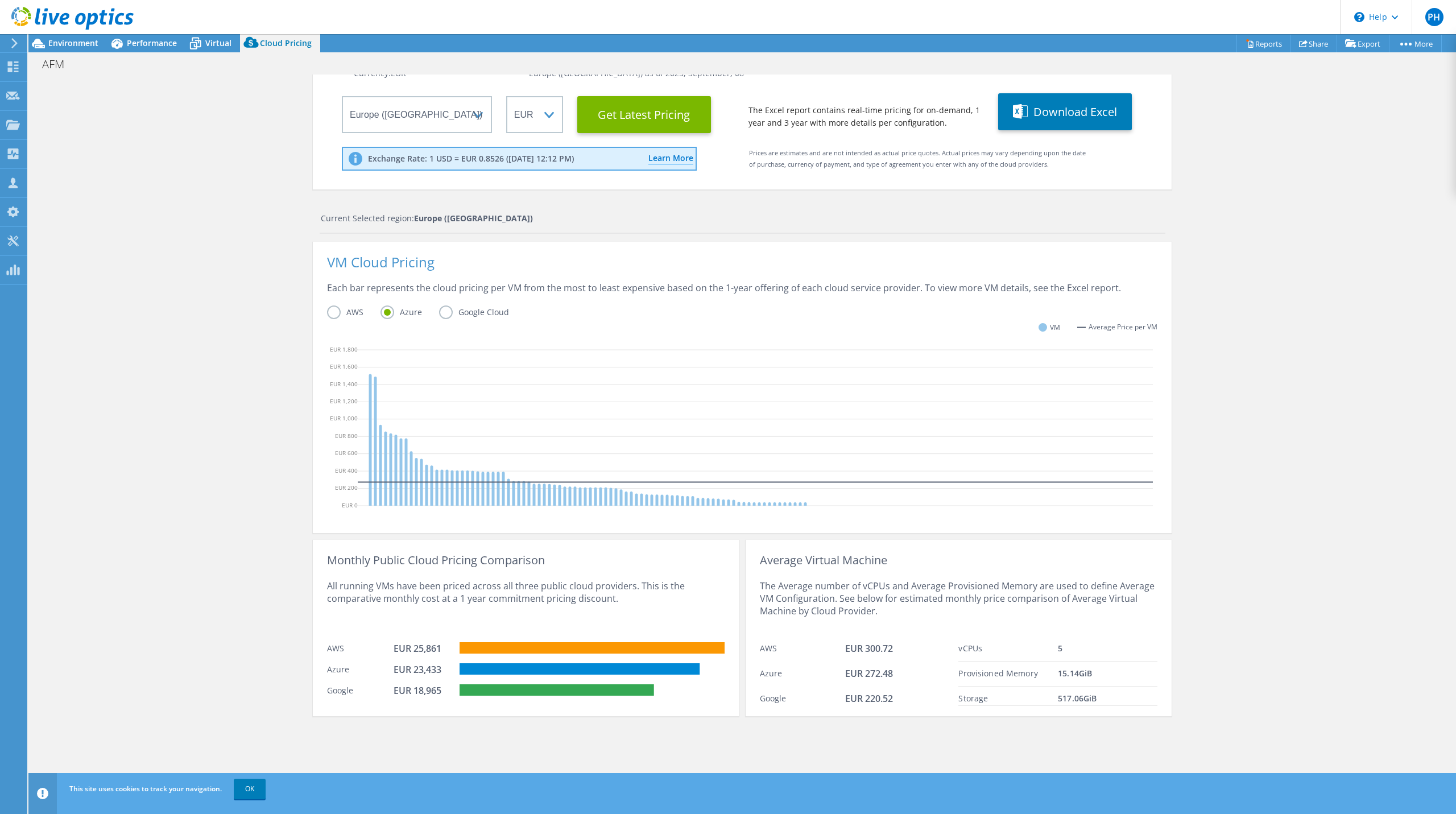
scroll to position [0, 0]
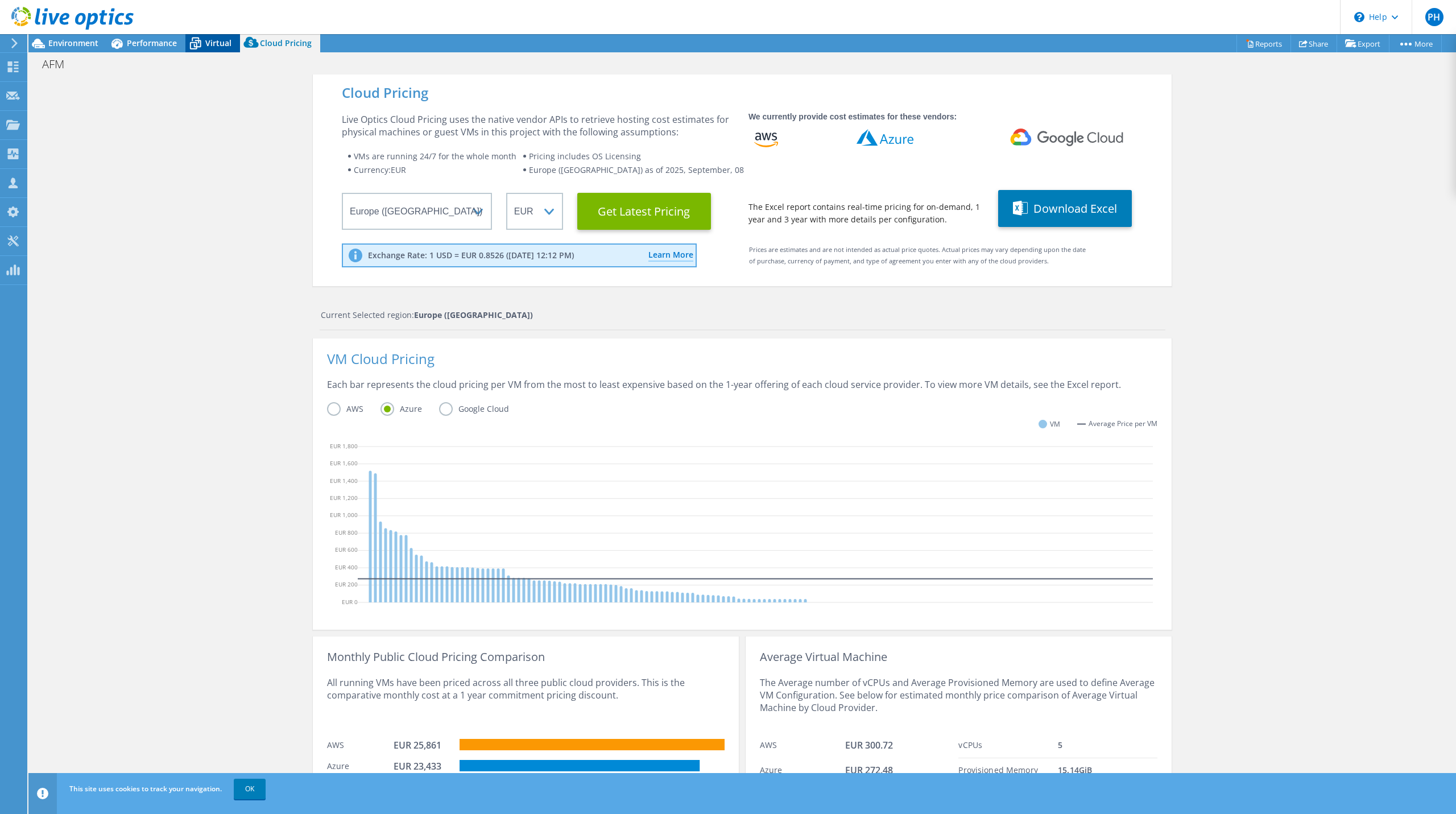
click at [213, 51] on div "Virtual" at bounding box center [213, 43] width 55 height 18
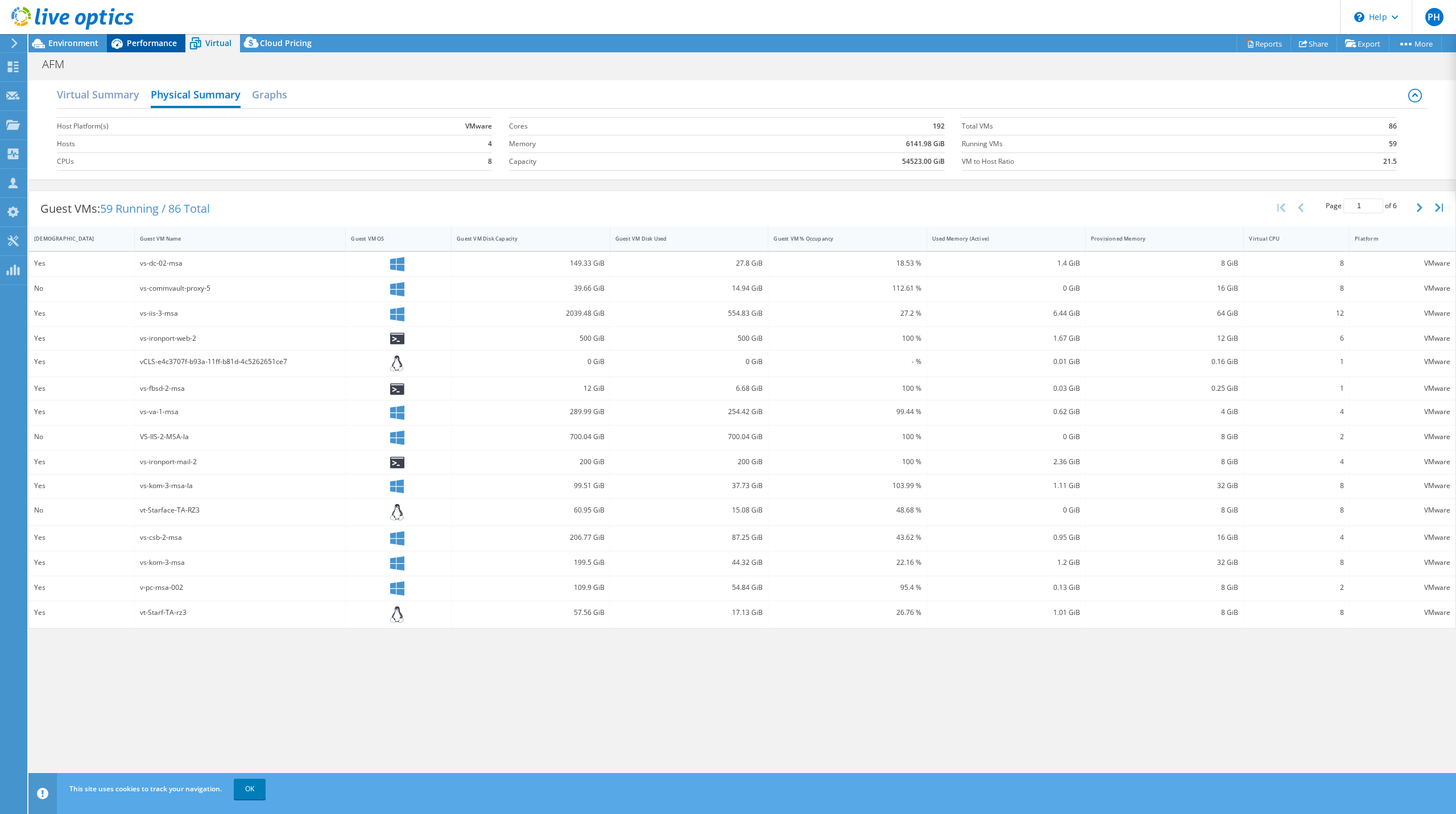
click at [145, 52] on div "Performance" at bounding box center [146, 43] width 78 height 18
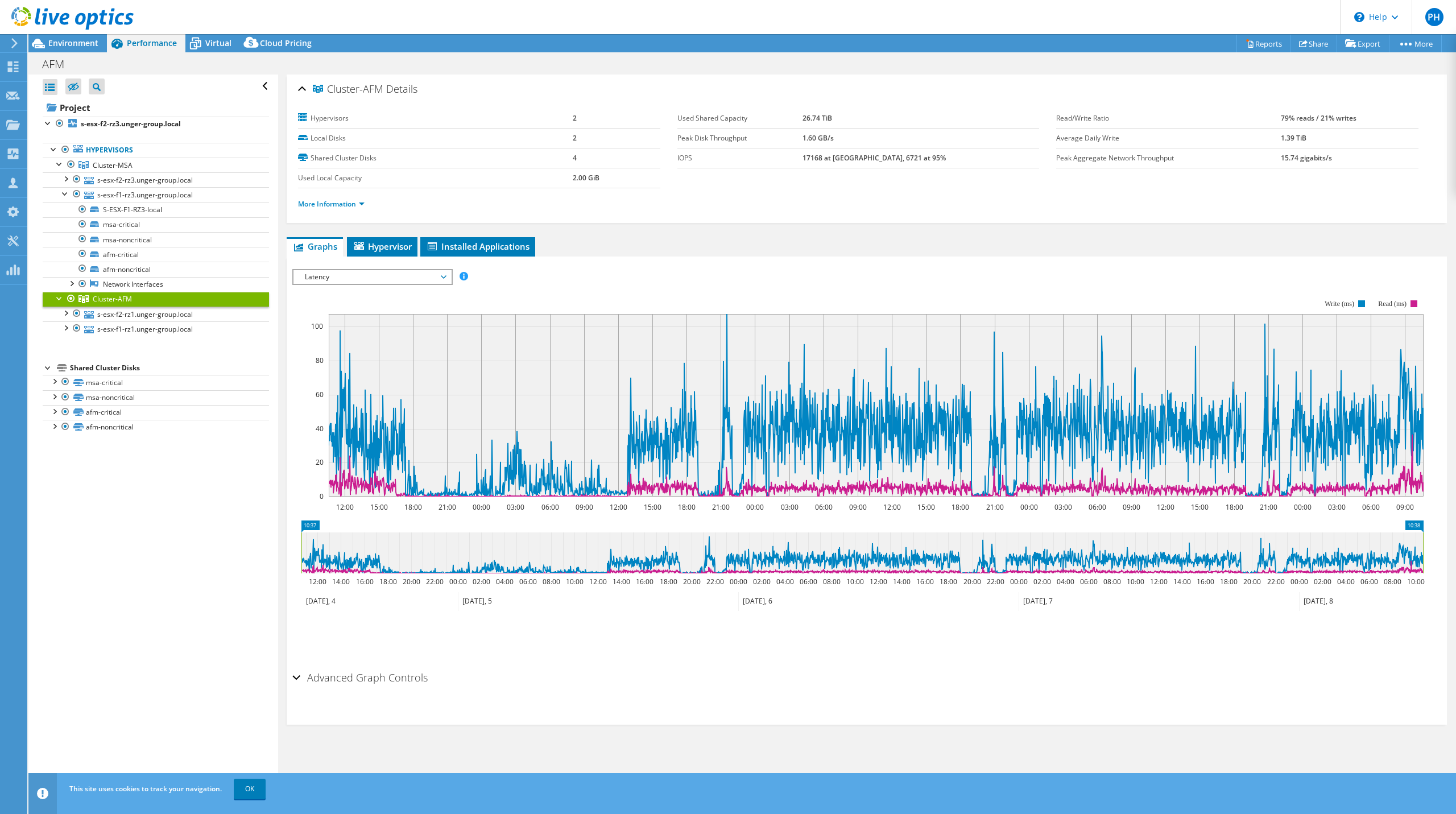
click at [146, 49] on div "Performance" at bounding box center [146, 43] width 78 height 18
click at [466, 247] on span "Installed Applications" at bounding box center [478, 246] width 103 height 11
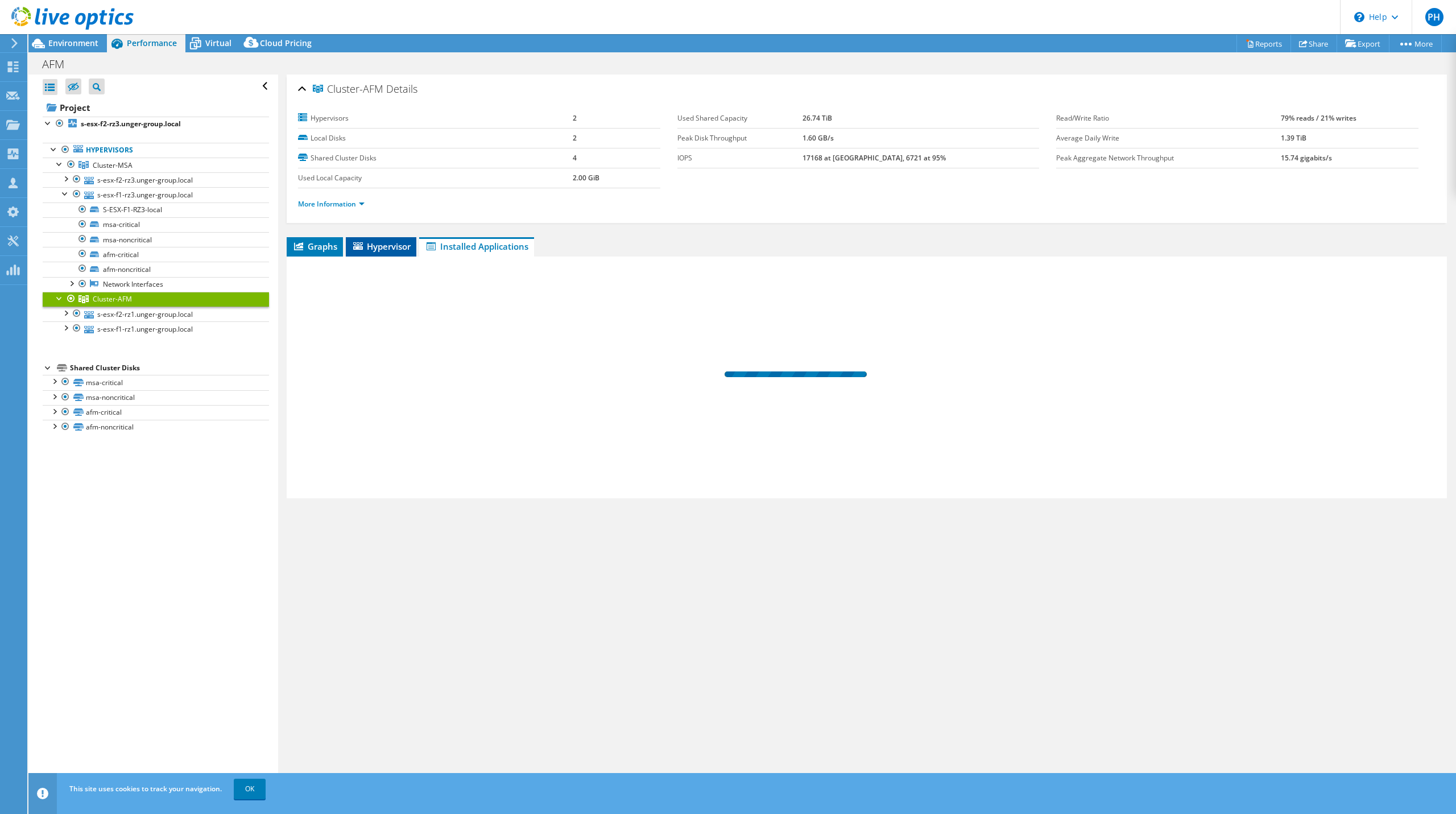
click at [399, 247] on span "Hypervisor" at bounding box center [381, 246] width 59 height 11
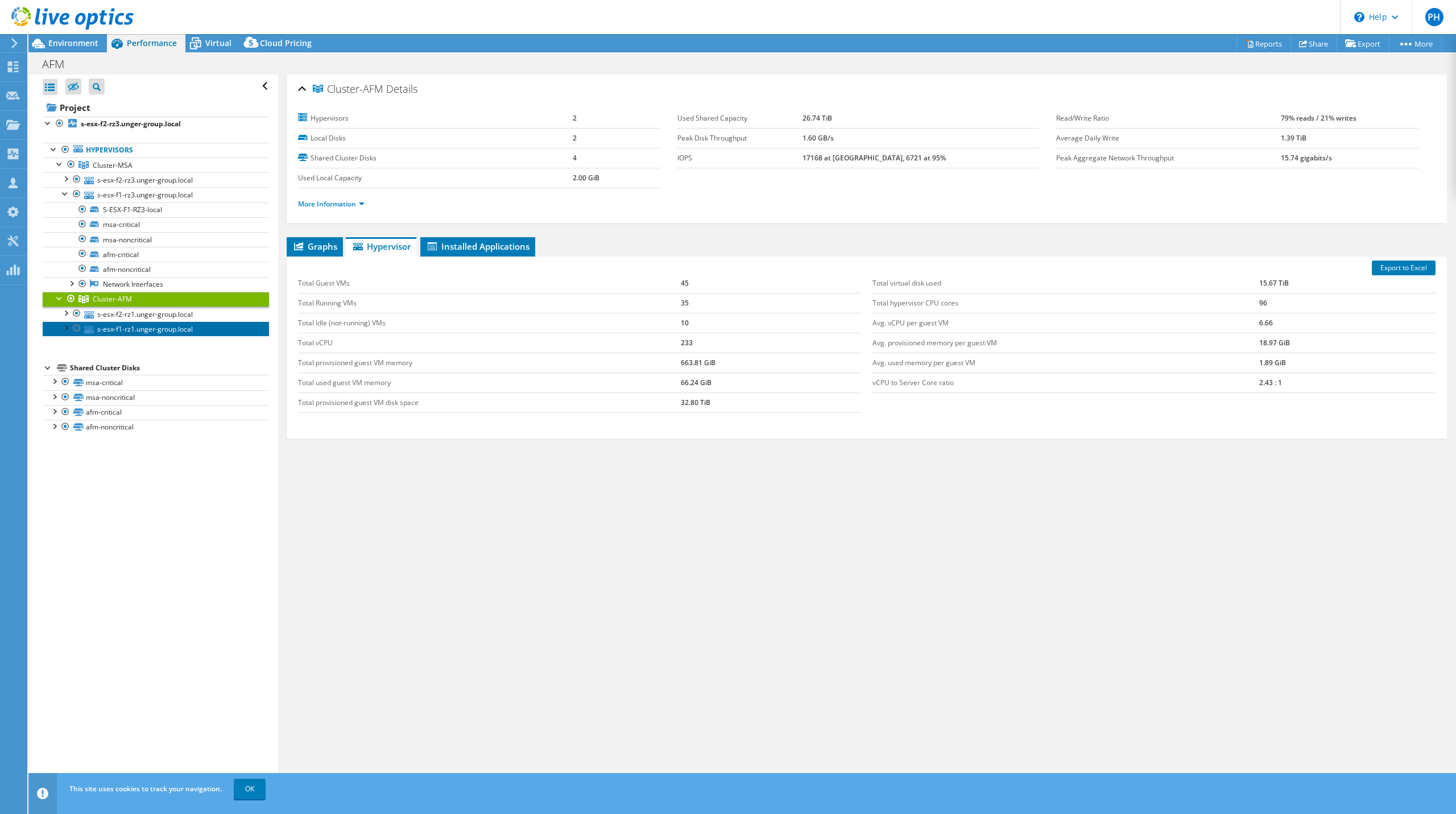
click at [136, 321] on link "s-esx-f1-rz1.unger-group.local" at bounding box center [156, 328] width 226 height 15
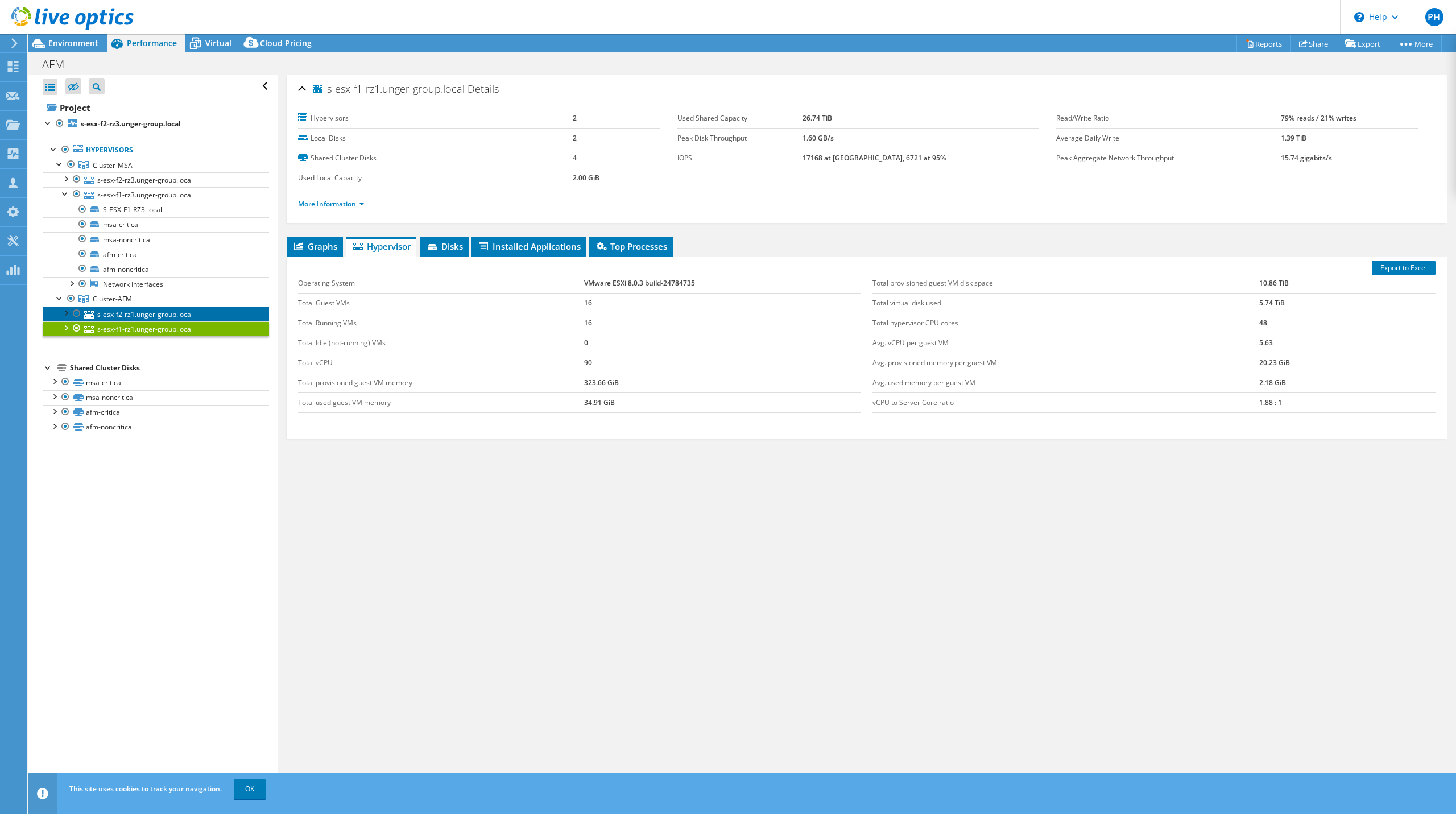
click at [134, 312] on link "s-esx-f2-rz1.unger-group.local" at bounding box center [156, 314] width 226 height 15
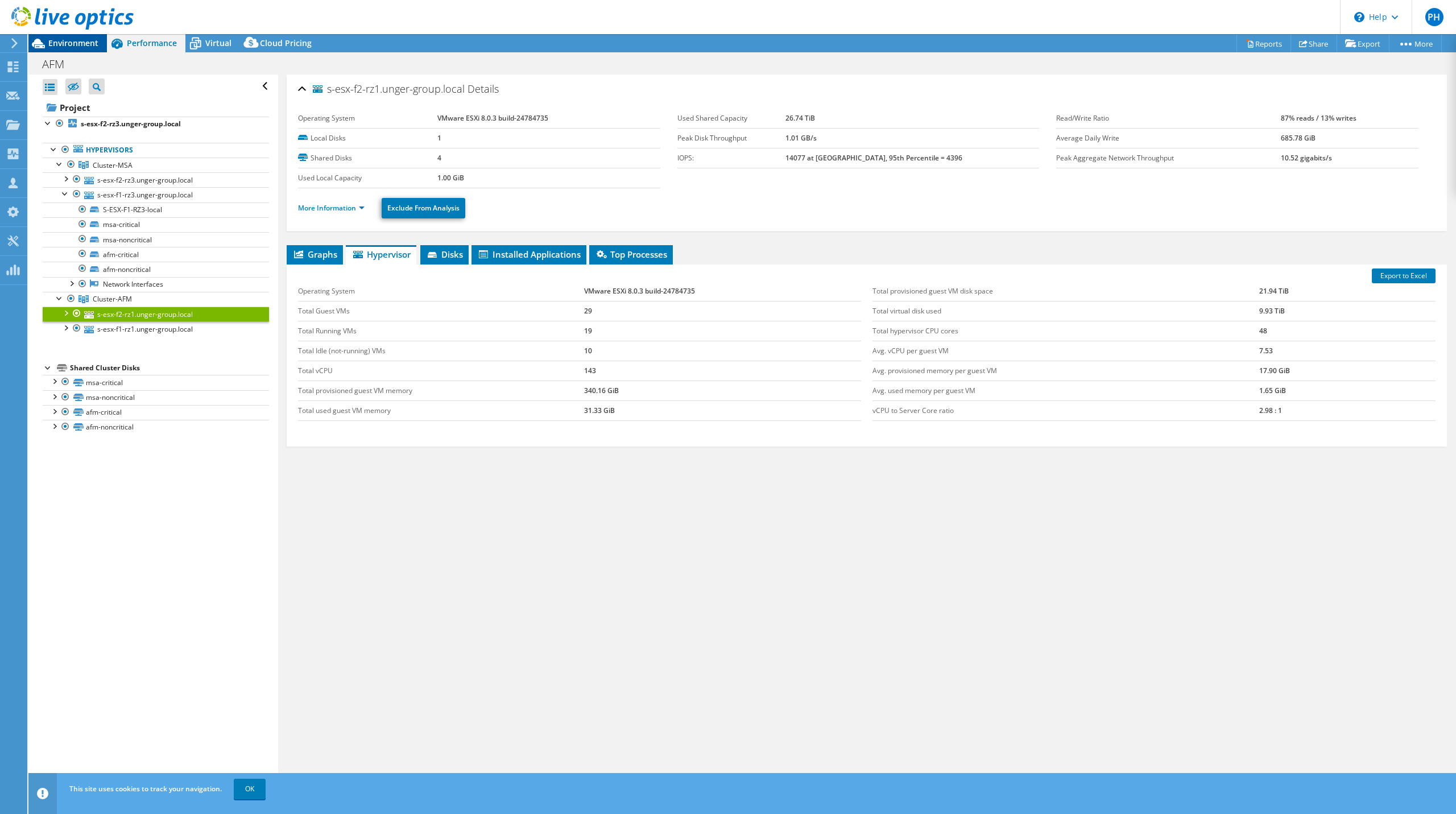
click at [81, 47] on span "Environment" at bounding box center [73, 43] width 50 height 11
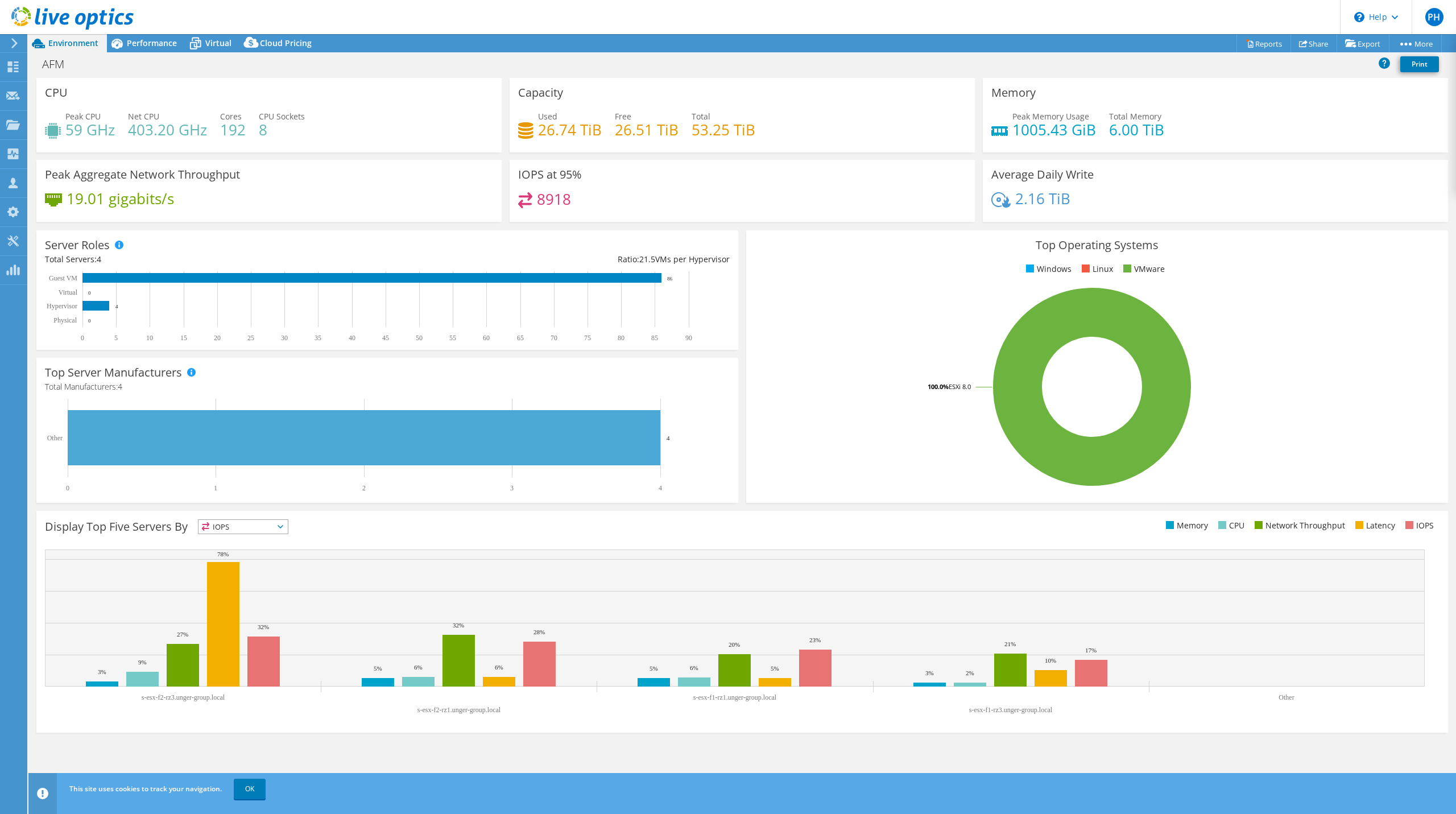
click at [156, 53] on div "AFM Print" at bounding box center [742, 65] width 1428 height 26
click at [153, 44] on span "Performance" at bounding box center [151, 43] width 50 height 11
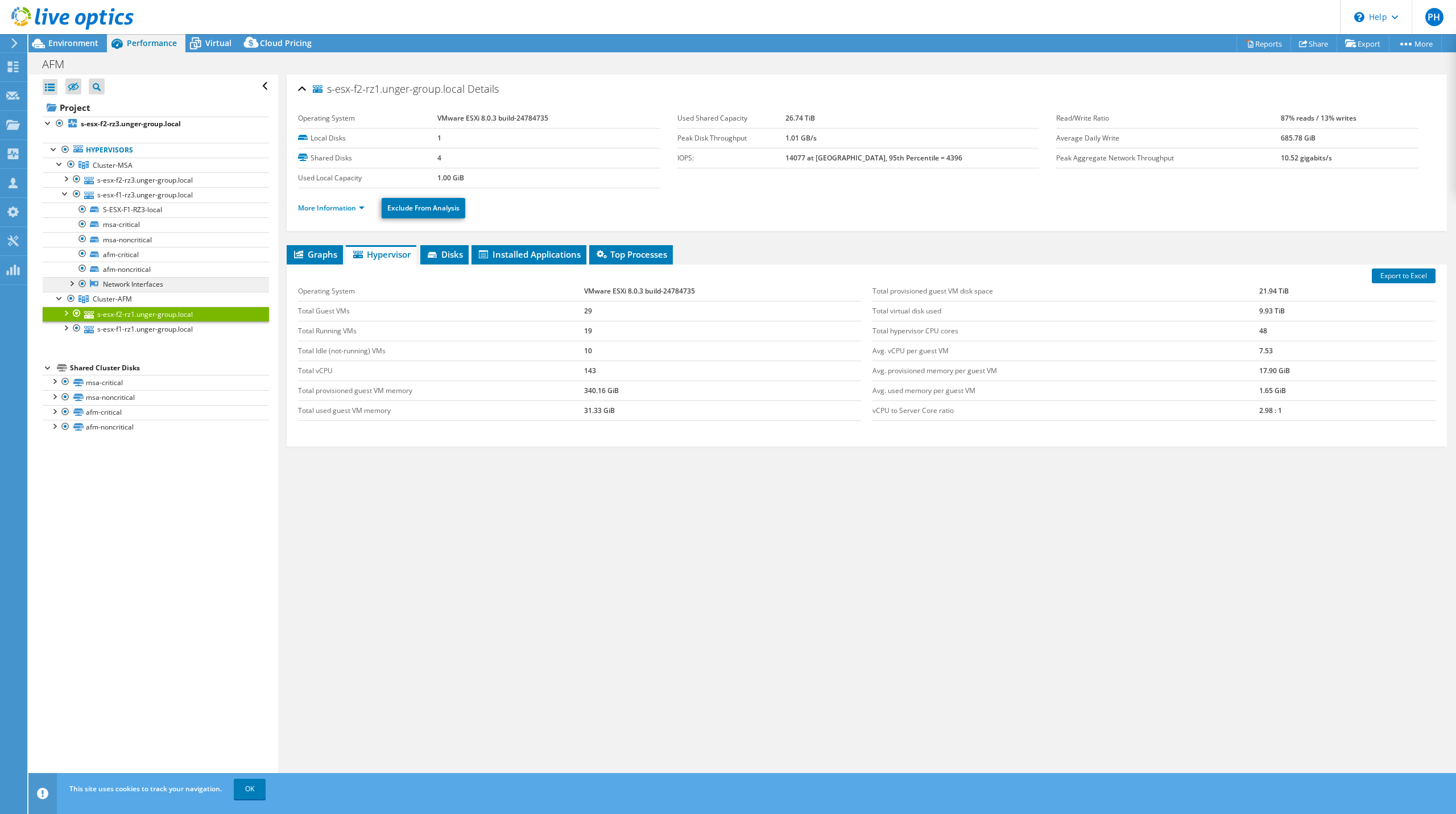
click at [127, 284] on link "Network Interfaces" at bounding box center [156, 284] width 226 height 15
click at [126, 269] on link "afm-noncritical" at bounding box center [156, 269] width 226 height 15
